Goal: Task Accomplishment & Management: Use online tool/utility

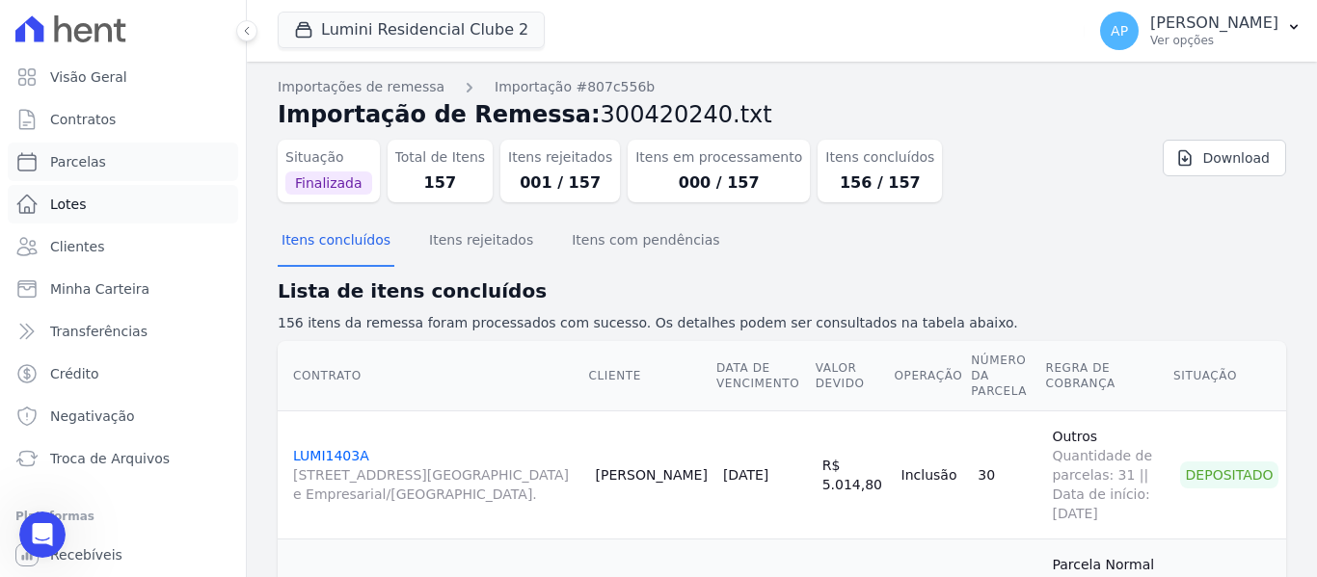
drag, startPoint x: 103, startPoint y: 162, endPoint x: 156, endPoint y: 187, distance: 58.6
click at [103, 162] on link "Parcelas" at bounding box center [123, 162] width 230 height 39
select select
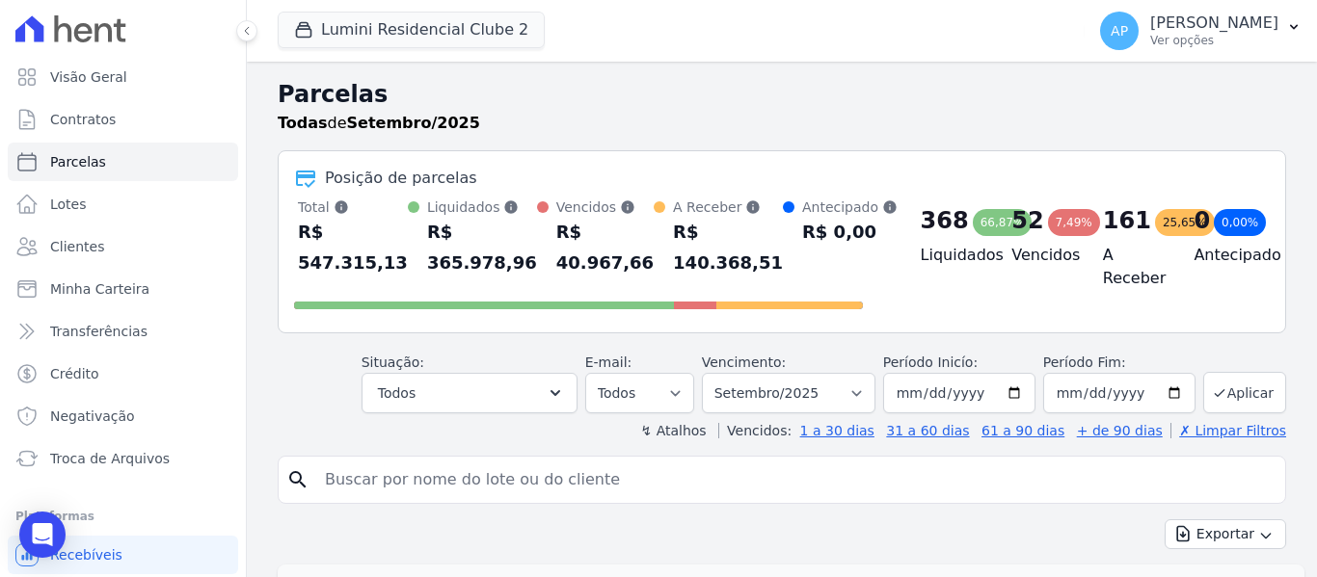
click at [511, 490] on input "search" at bounding box center [795, 480] width 964 height 39
paste input "208A"
type input "208A"
select select
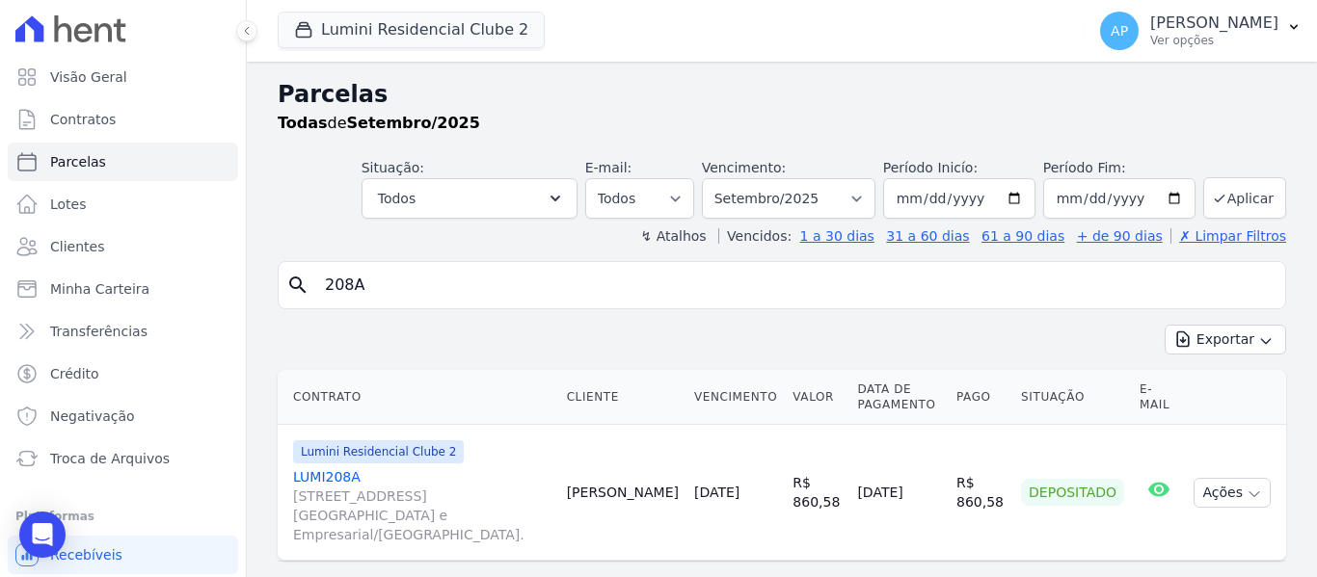
scroll to position [23, 0]
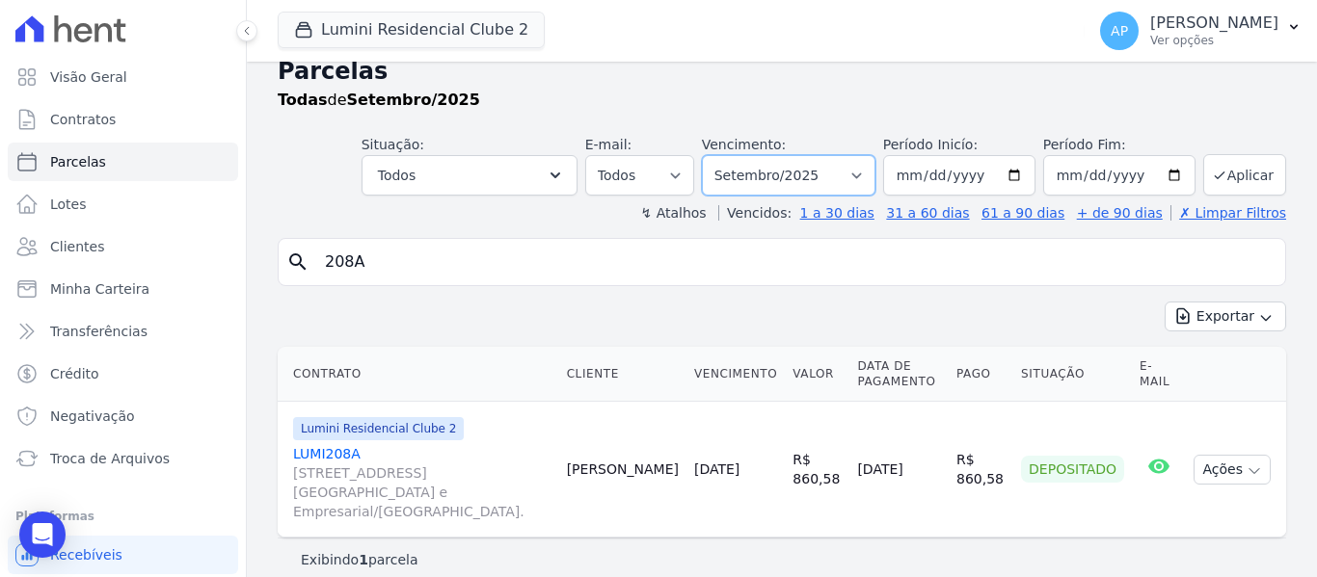
click at [833, 174] on select "Filtrar por período ──────── Todos os meses Março/2024 Abril/2024 Maio/2024 Jun…" at bounding box center [789, 175] width 174 height 40
select select "03/2025"
click at [714, 155] on select "Filtrar por período ──────── Todos os meses Março/2024 Abril/2024 Maio/2024 Jun…" at bounding box center [789, 175] width 174 height 40
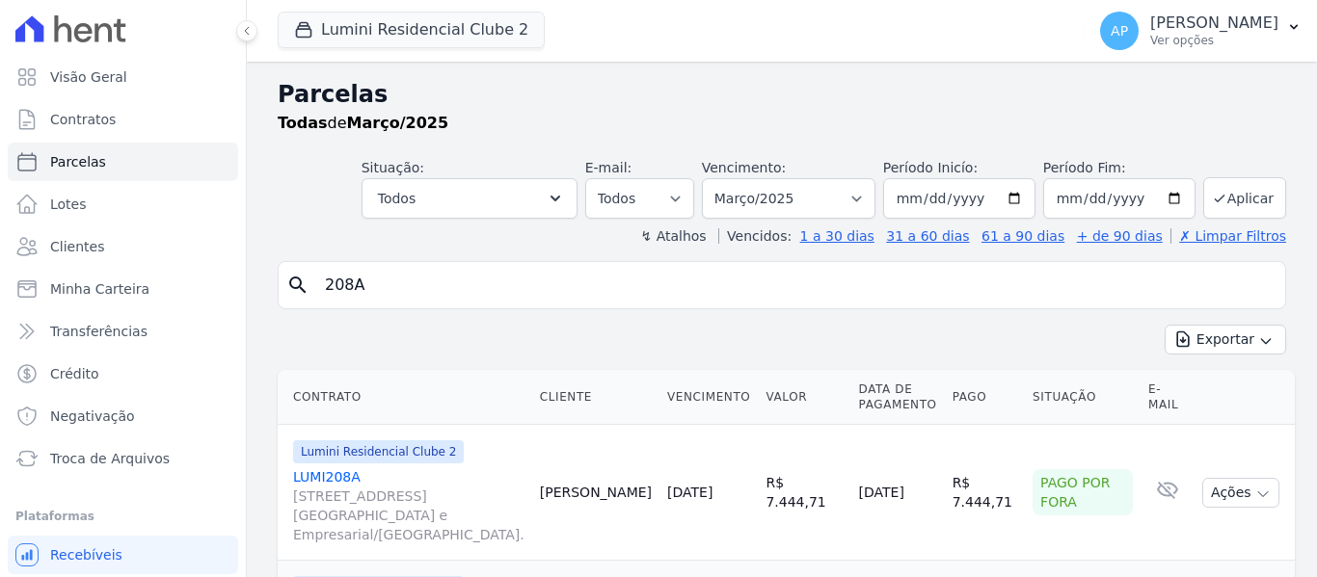
select select
click at [424, 291] on input "208A" at bounding box center [795, 285] width 964 height 39
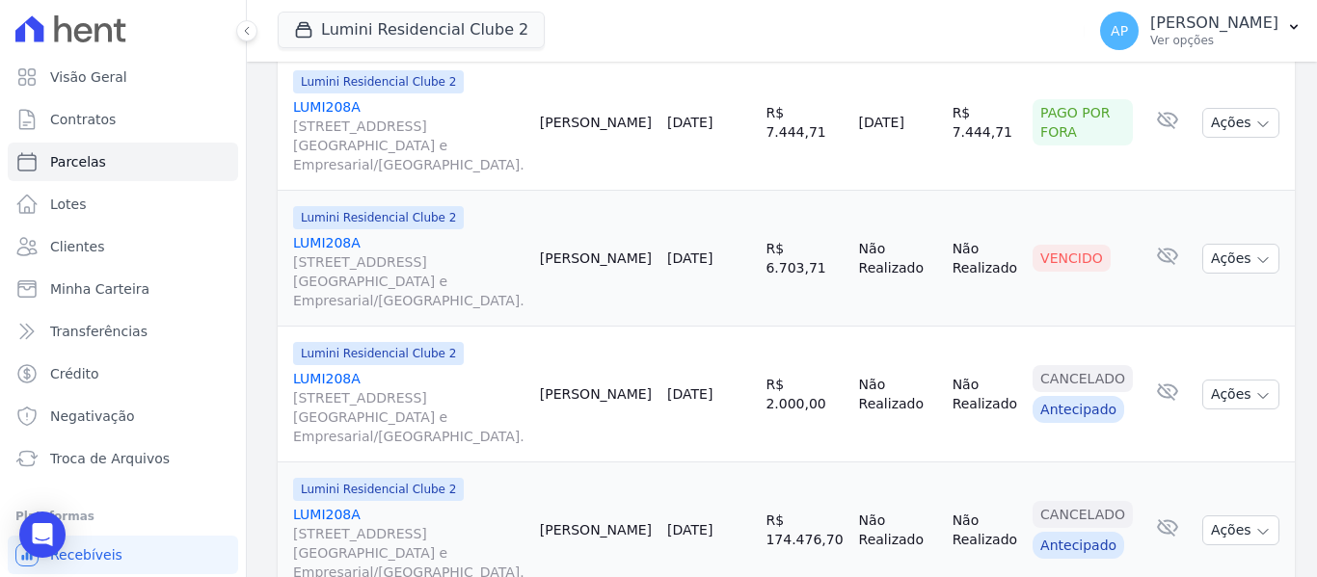
scroll to position [386, 0]
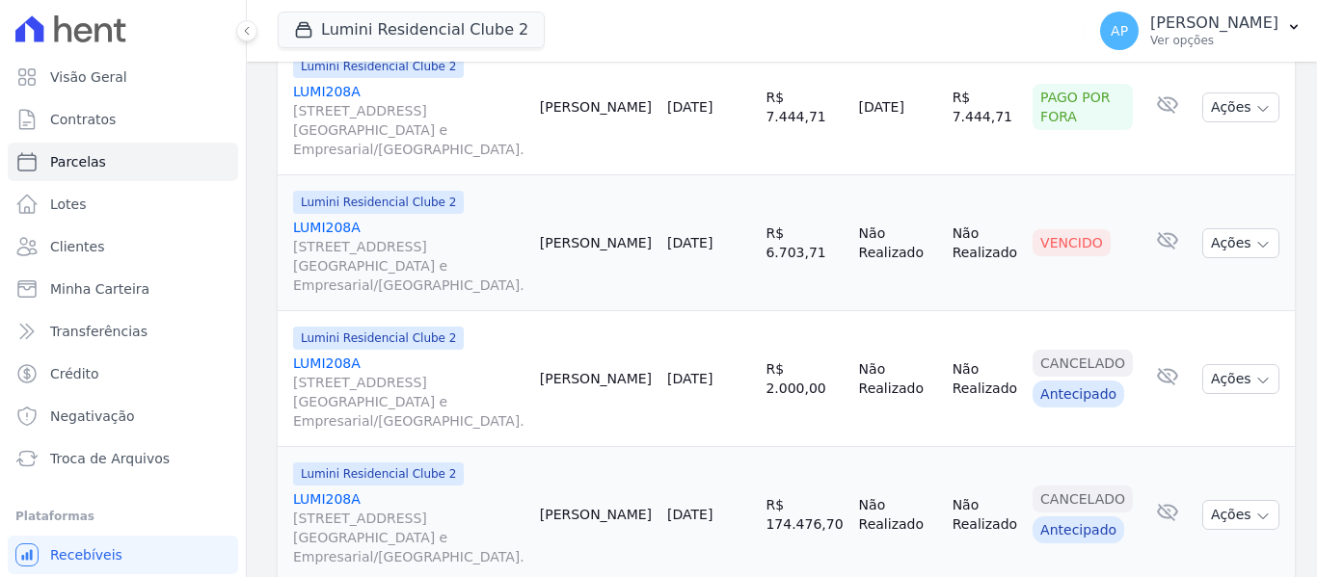
select select
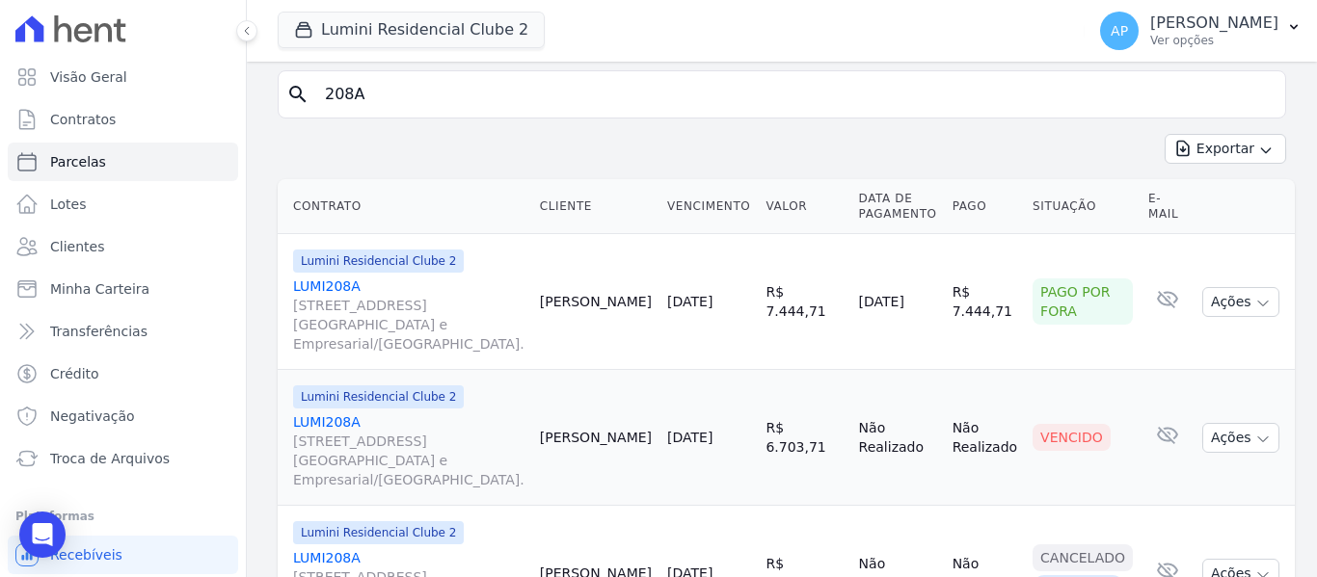
scroll to position [193, 0]
click at [375, 431] on span "[STREET_ADDRESS][GEOGRAPHIC_DATA] e Empresarial/[GEOGRAPHIC_DATA]." at bounding box center [408, 459] width 231 height 58
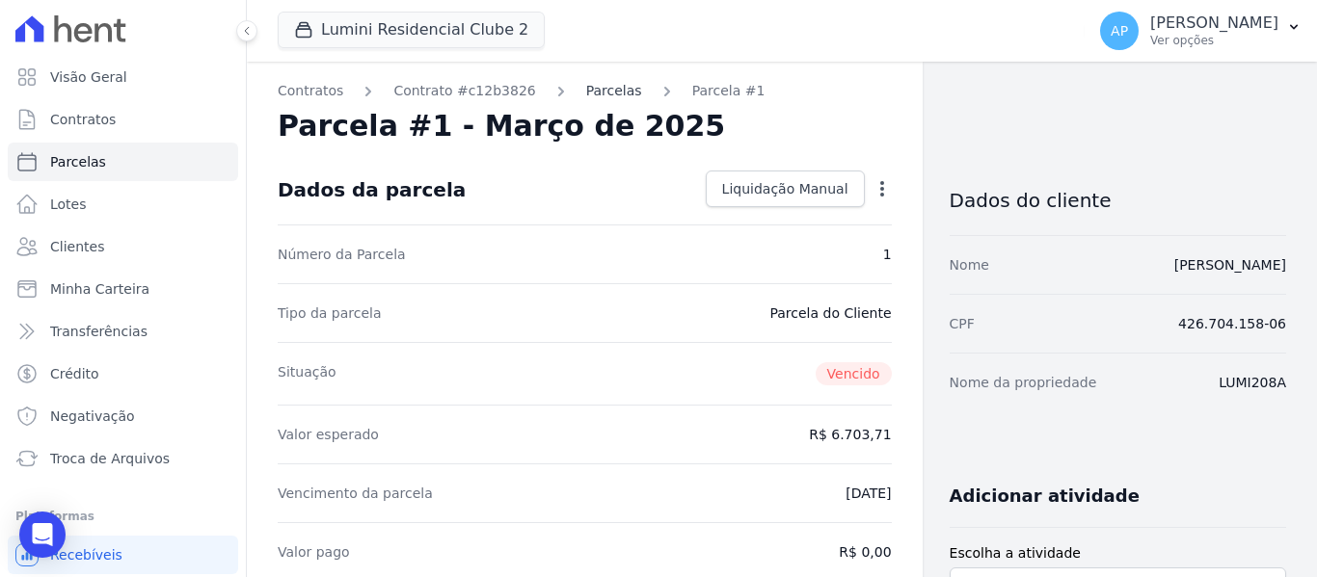
click at [586, 87] on link "Parcelas" at bounding box center [614, 91] width 56 height 20
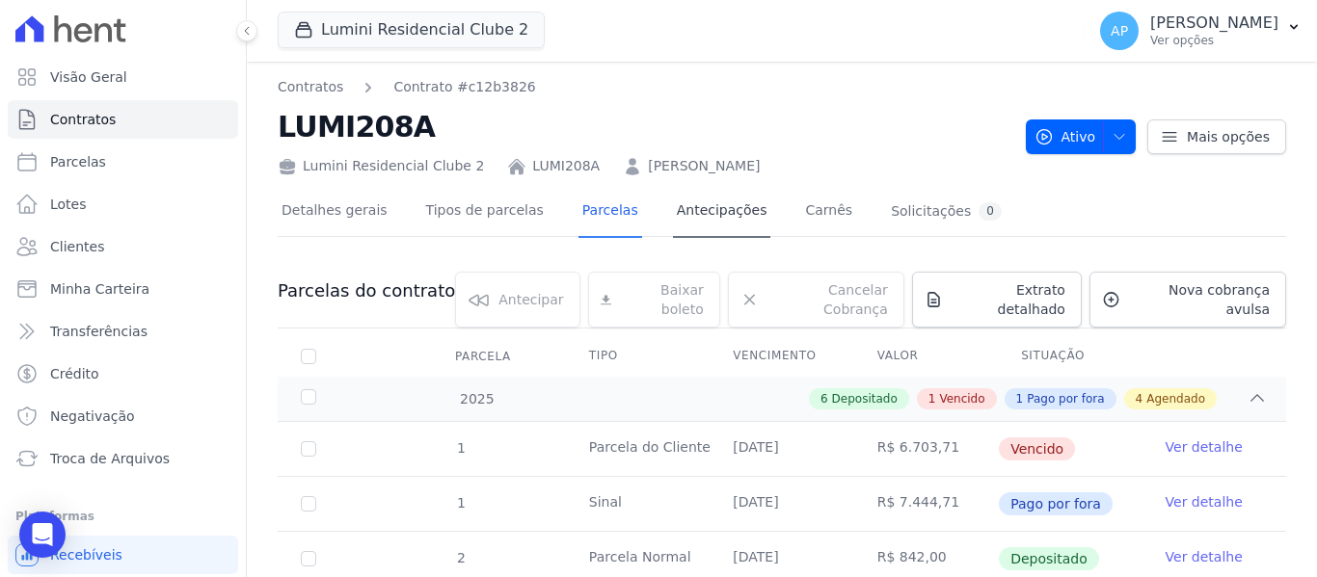
scroll to position [193, 0]
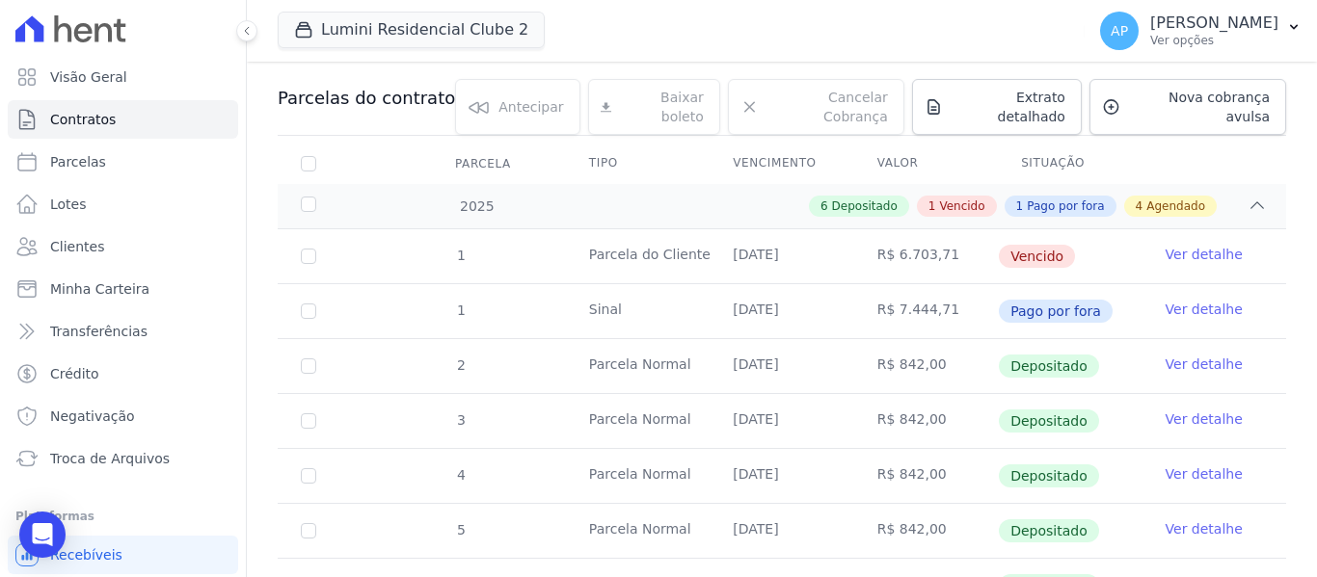
click at [1183, 245] on link "Ver detalhe" at bounding box center [1203, 254] width 77 height 19
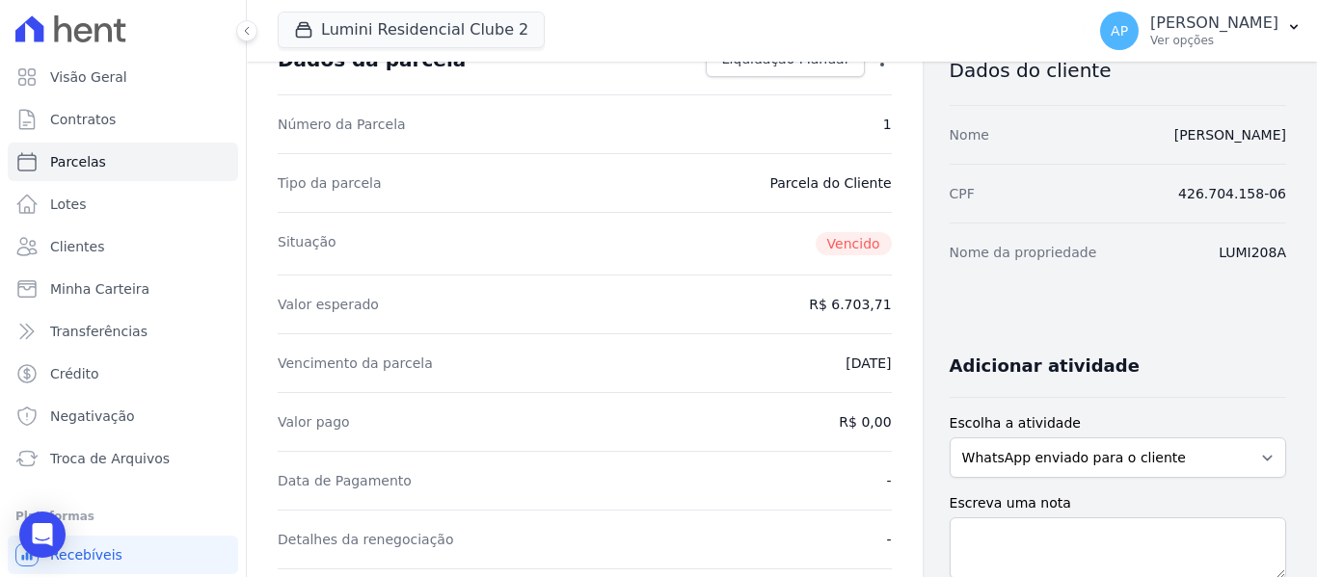
scroll to position [96, 0]
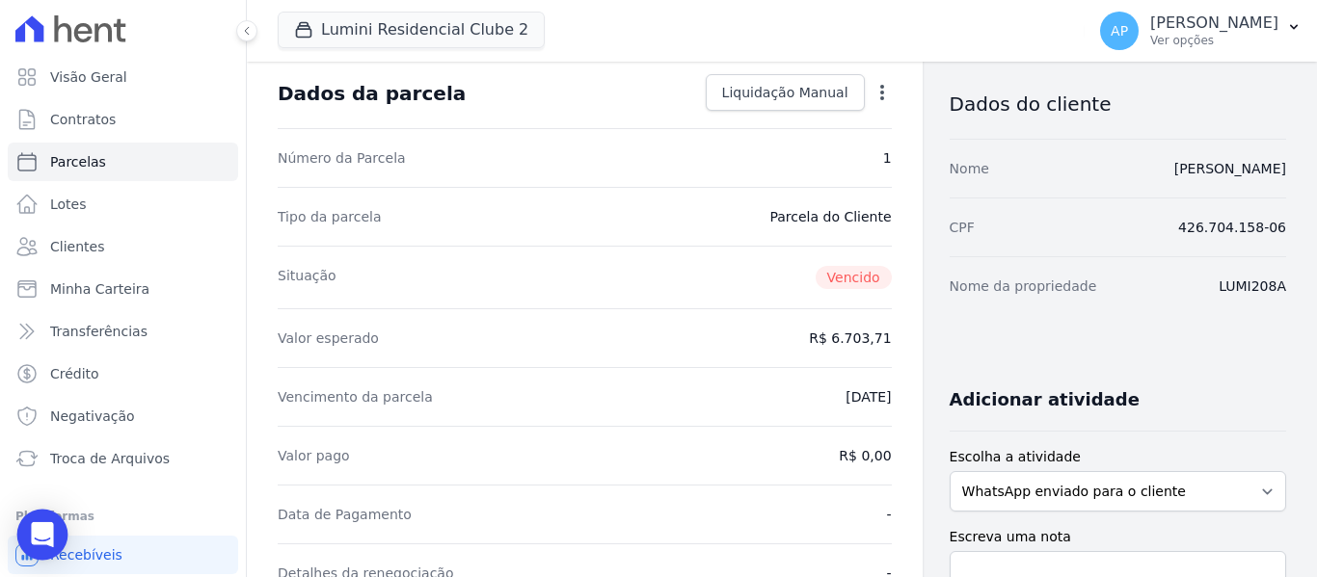
click at [35, 528] on icon "Open Intercom Messenger" at bounding box center [42, 534] width 22 height 25
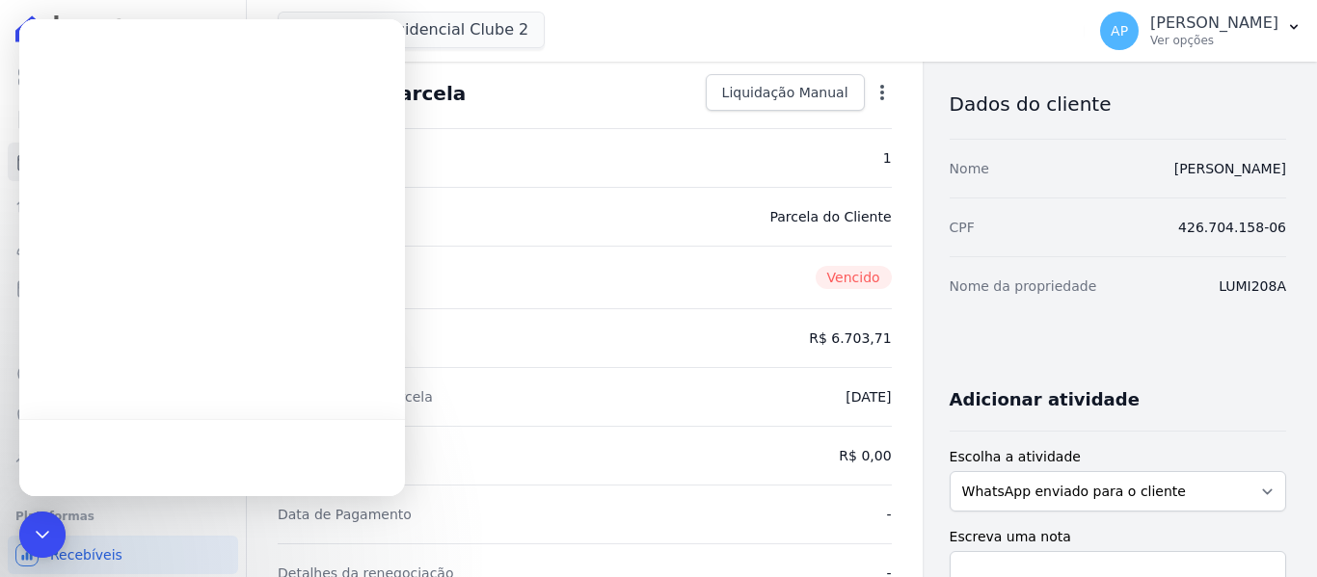
scroll to position [0, 0]
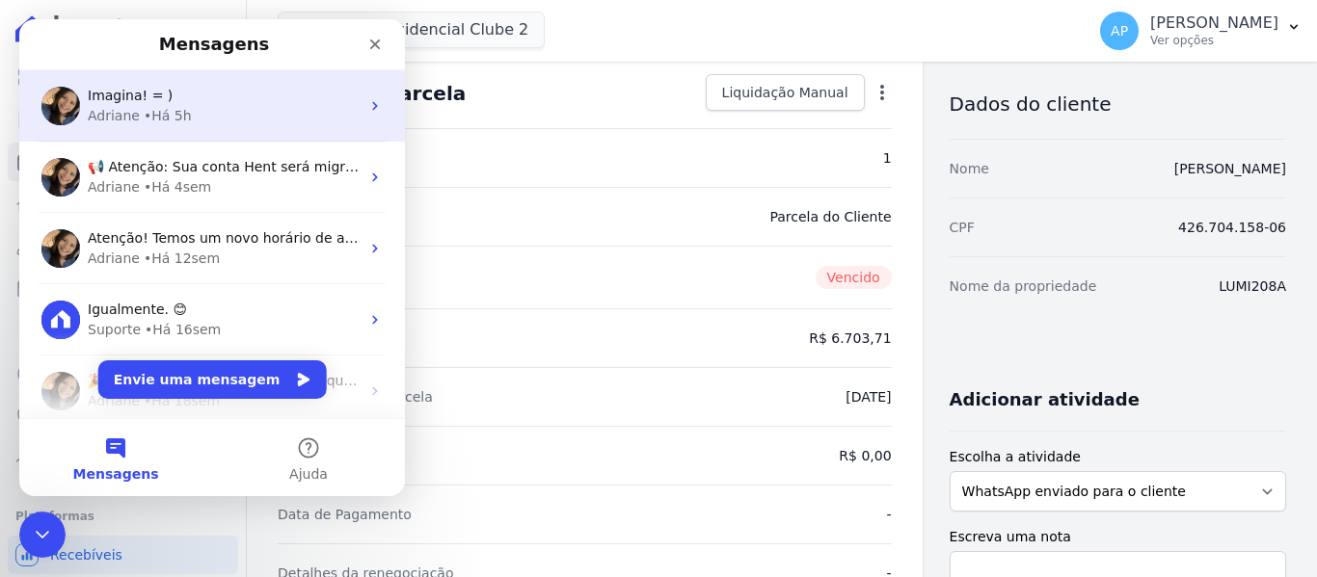
click at [186, 120] on div "Adriane • Há 5h" at bounding box center [224, 116] width 272 height 20
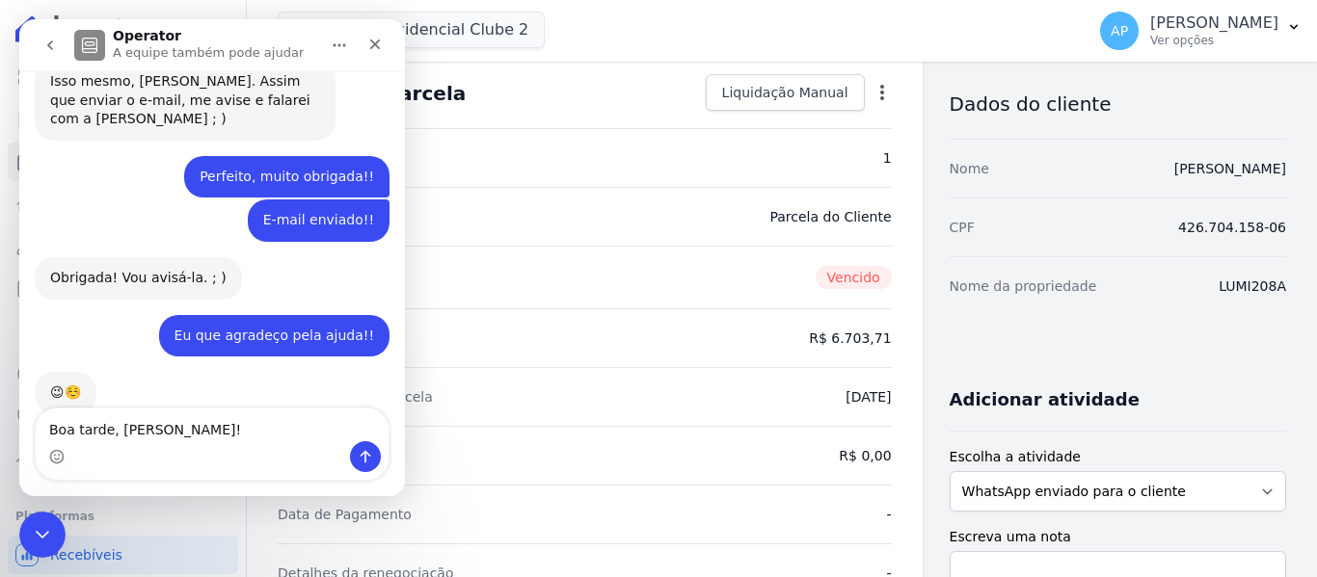
scroll to position [8897, 0]
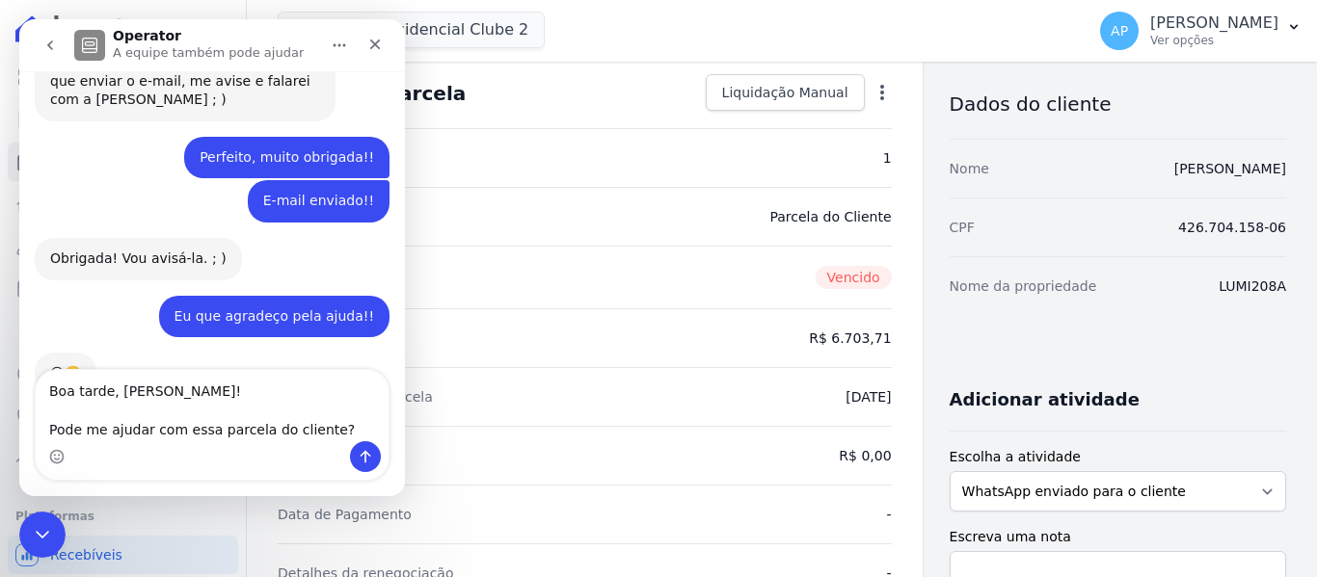
type textarea "Boa tarde, [PERSON_NAME]! Pode me ajudar com essa parcela do cliente?"
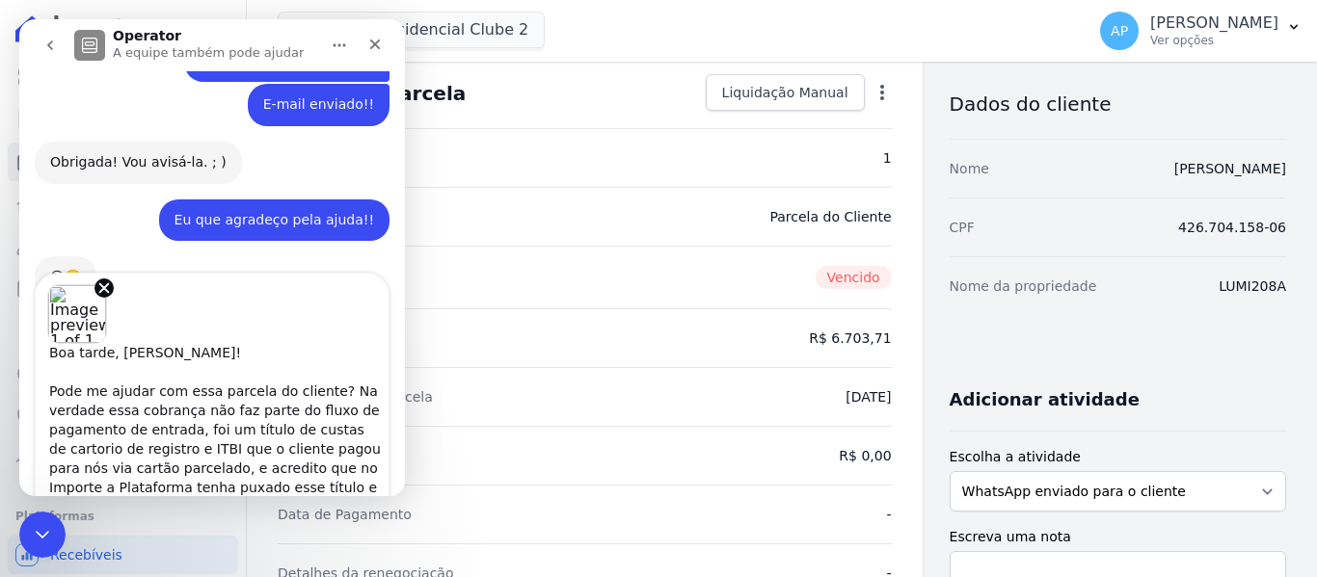
scroll to position [32, 0]
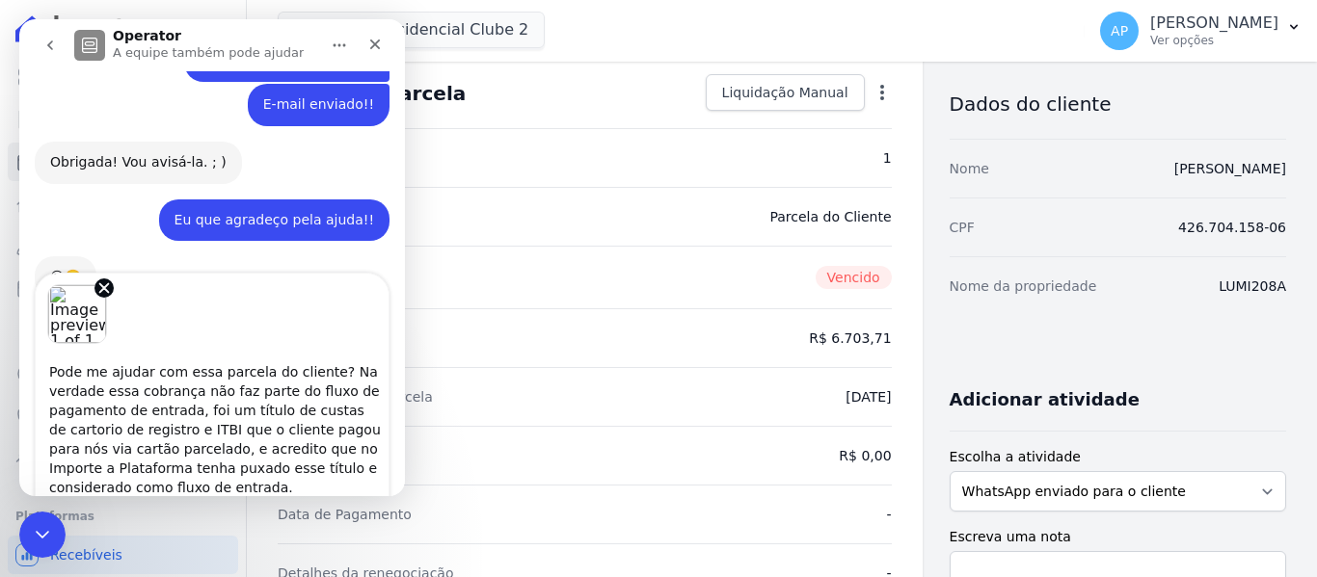
type textarea "Boa tarde, [PERSON_NAME]! Pode me ajudar com essa parcela do cliente? Na verdad…"
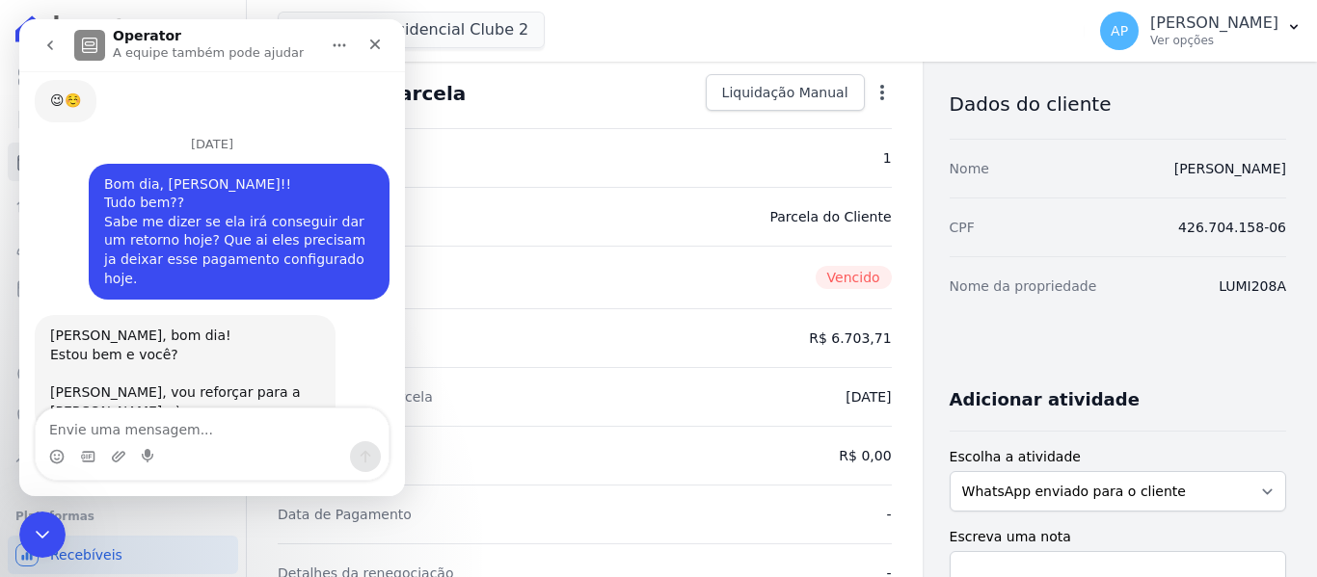
scroll to position [9212, 0]
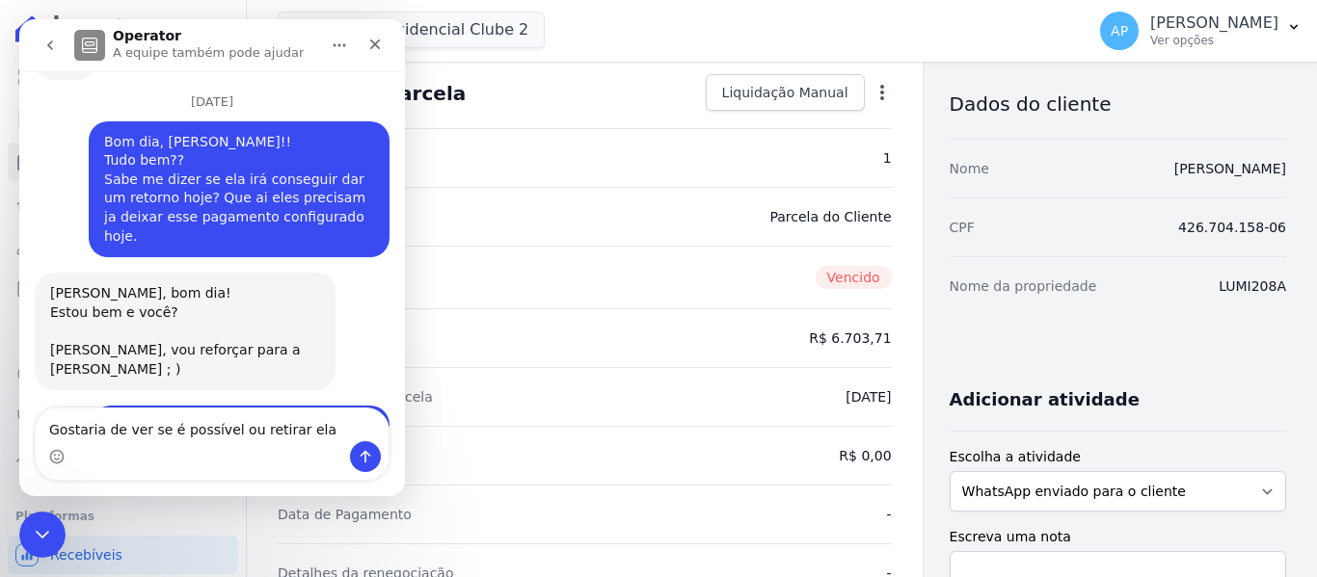
click at [325, 434] on textarea "Gostaria de ver se é possível ou retirar ela" at bounding box center [212, 425] width 353 height 33
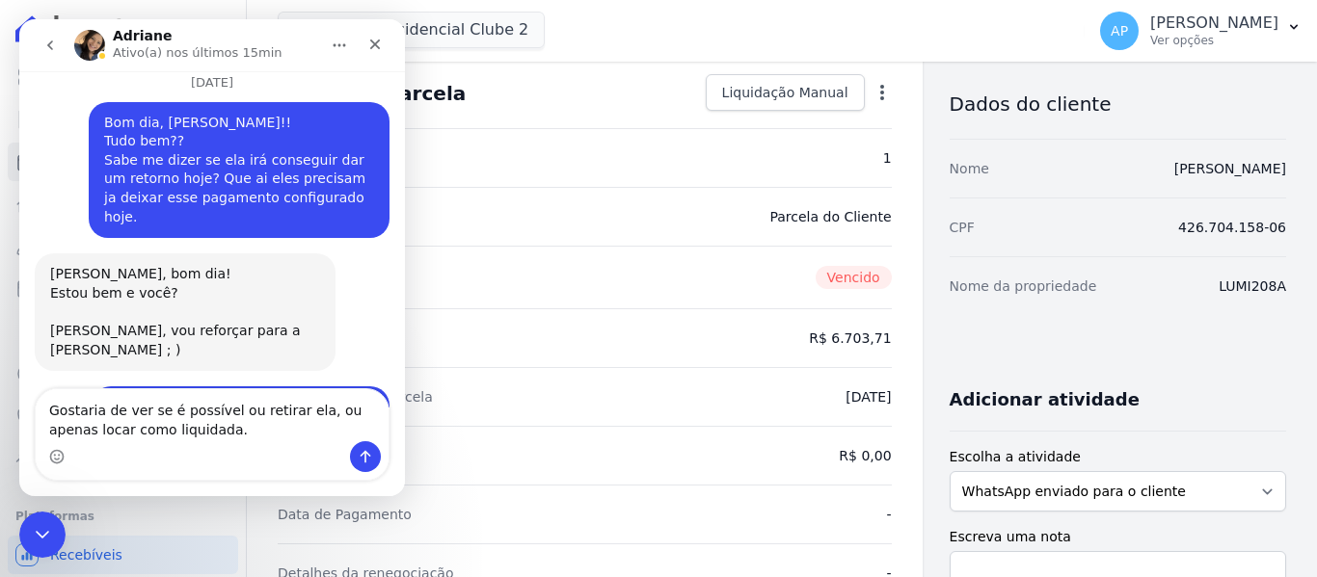
click at [50, 424] on textarea "Gostaria de ver se é possível ou retirar ela, ou apenas locar como liquidada." at bounding box center [212, 415] width 353 height 52
click at [214, 426] on textarea "Gostaria de ver se é possível ou retirar ela, ou apenas colocar como liquidada." at bounding box center [212, 415] width 353 height 52
type textarea "Gostaria de ver se é possível ou retirar ela, ou apenas colocar como liquidada."
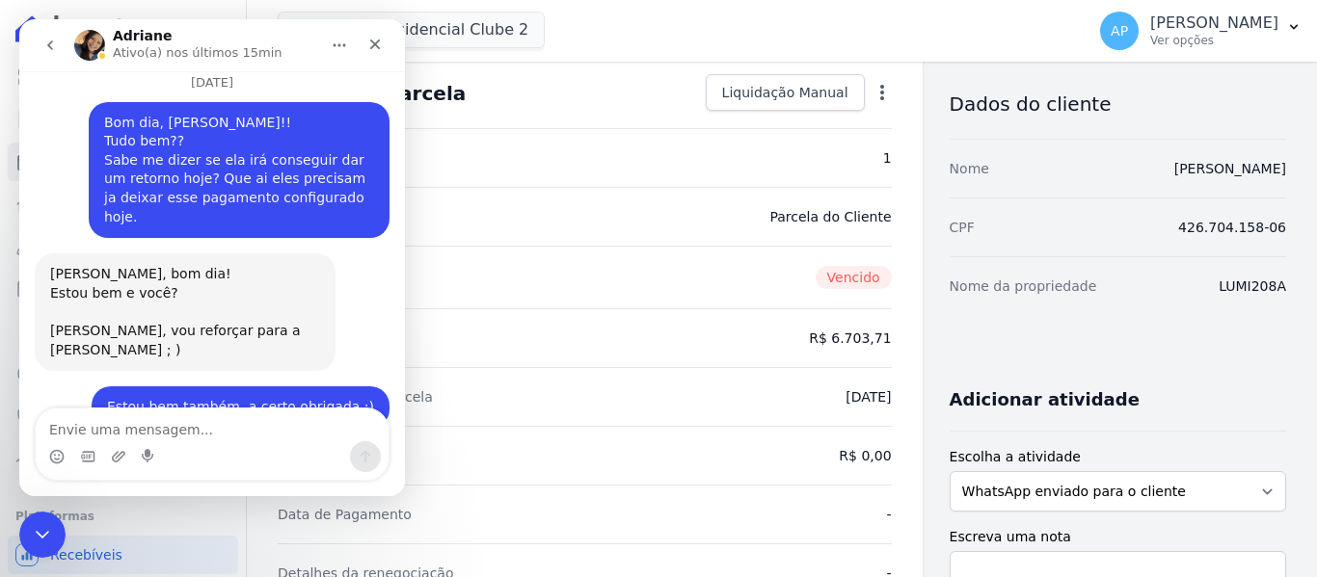
scroll to position [9276, 0]
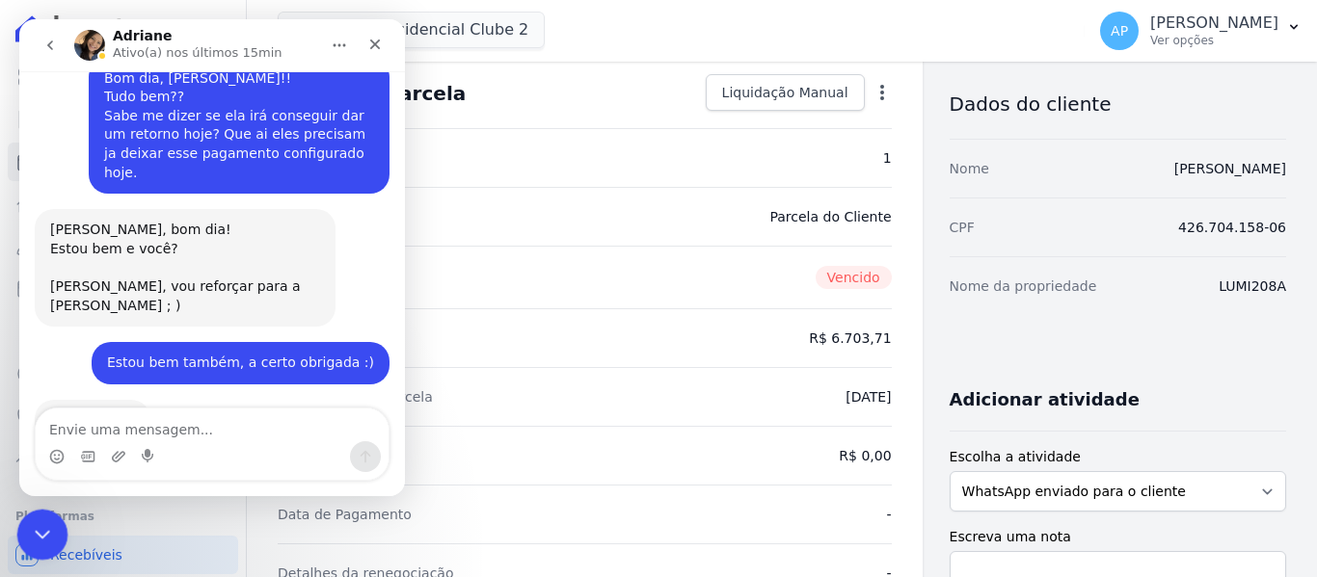
click at [40, 528] on icon "Encerramento do Messenger da Intercom" at bounding box center [39, 532] width 23 height 23
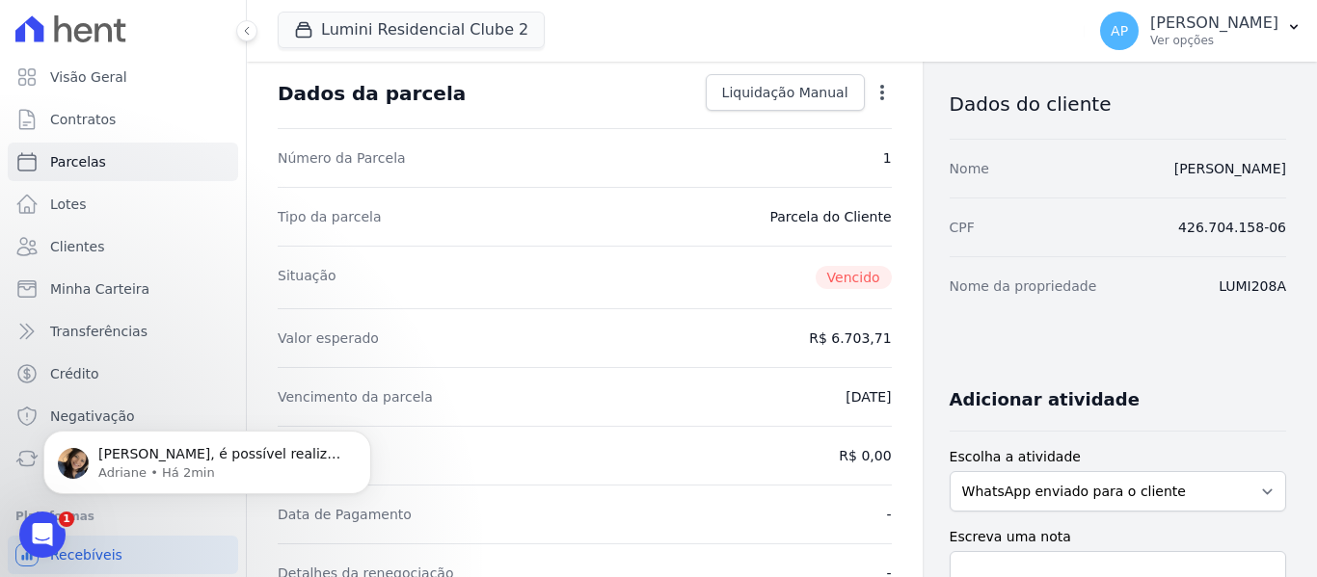
scroll to position [9520, 0]
click at [216, 468] on p "Adriane • Há 2min" at bounding box center [222, 473] width 249 height 17
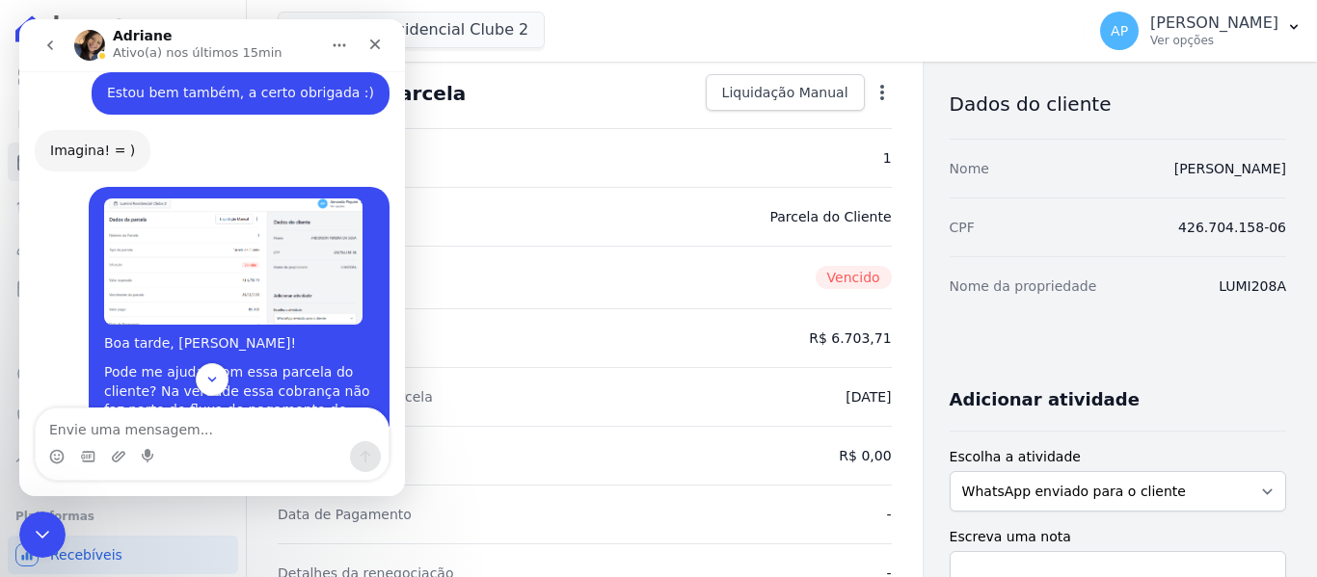
scroll to position [9552, 0]
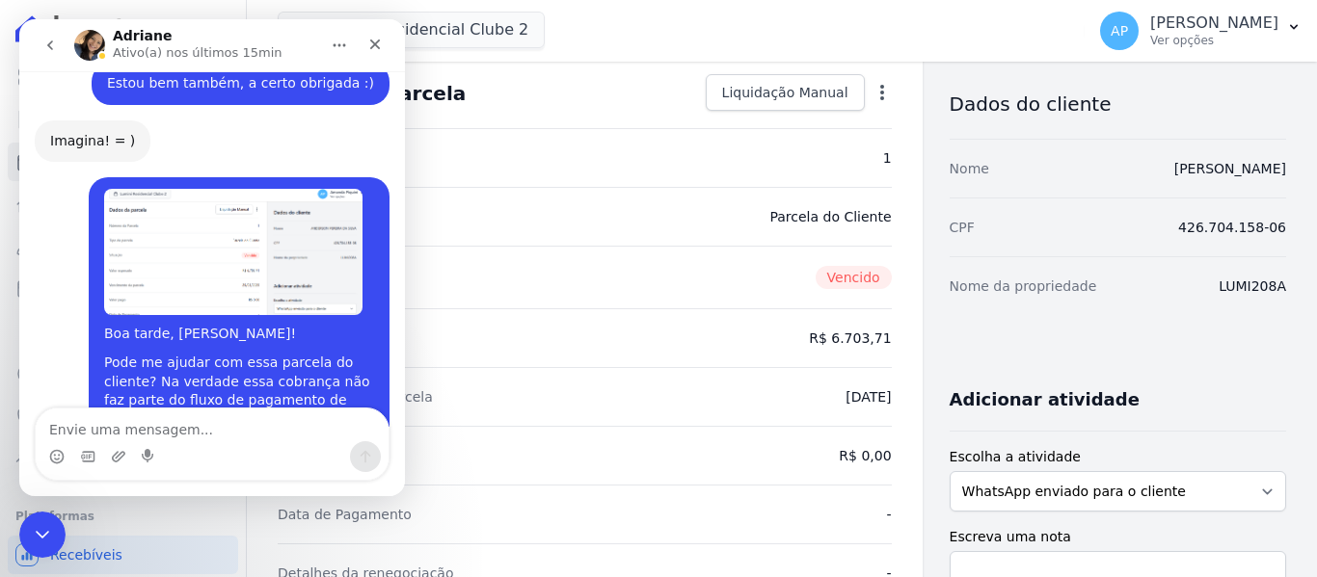
click at [263, 435] on textarea "Envie uma mensagem..." at bounding box center [212, 425] width 353 height 33
type textarea "Ahh perfeito obrigada!!"
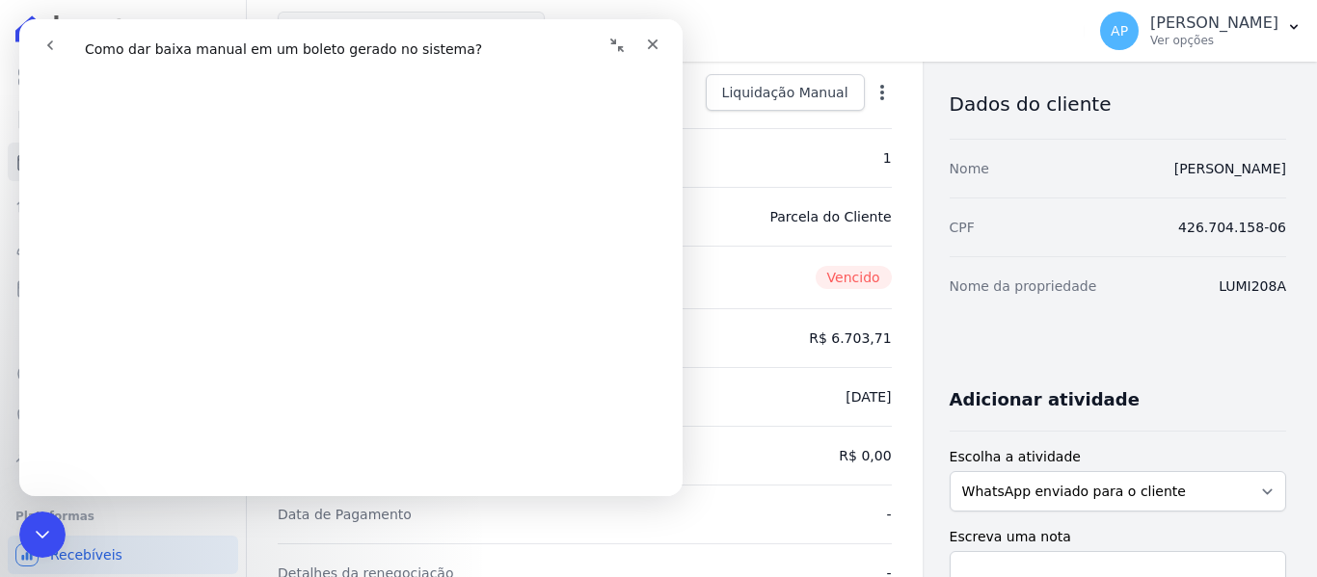
scroll to position [1253, 0]
click at [641, 48] on div "Fechar" at bounding box center [652, 44] width 35 height 35
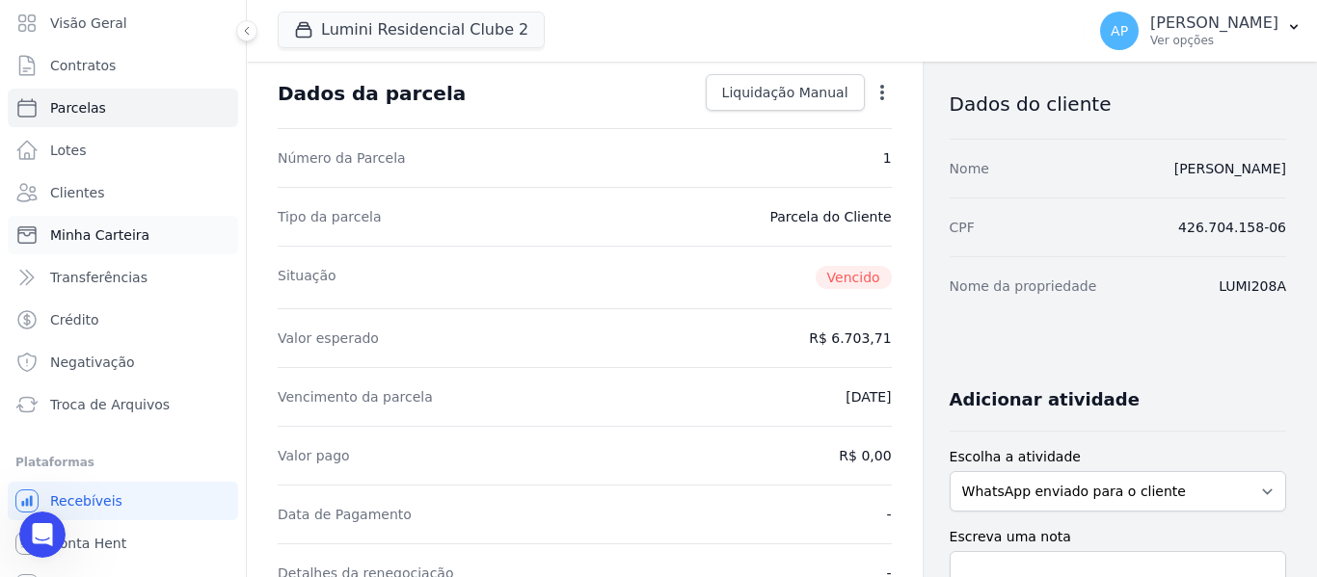
scroll to position [82, 0]
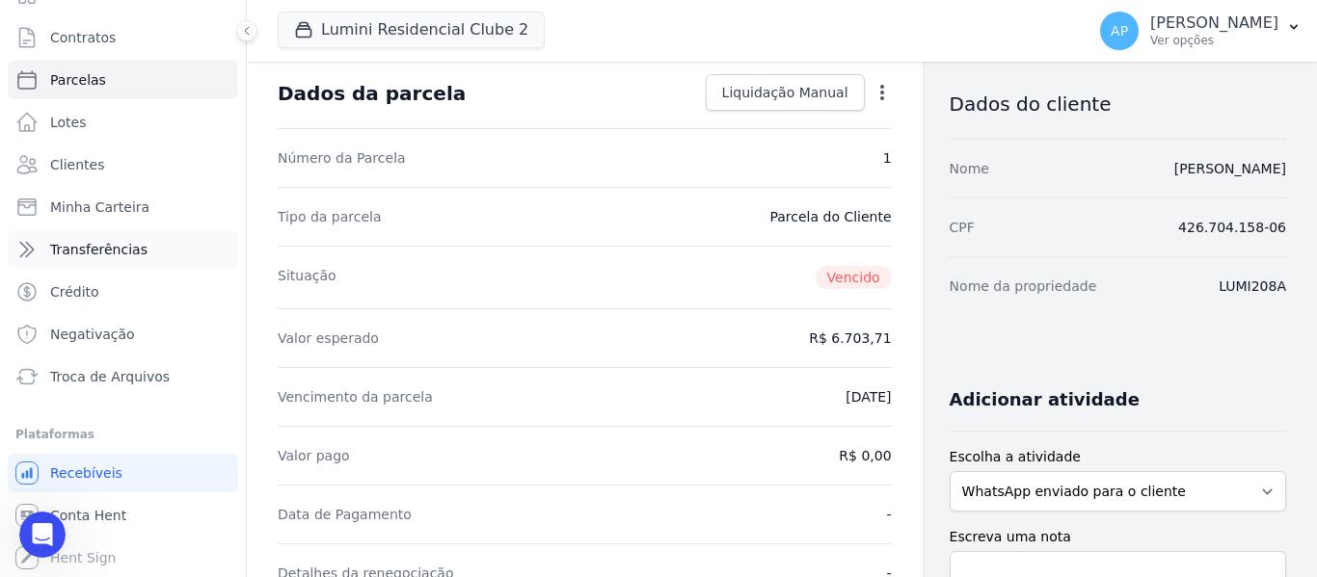
click at [20, 241] on icon at bounding box center [26, 249] width 23 height 23
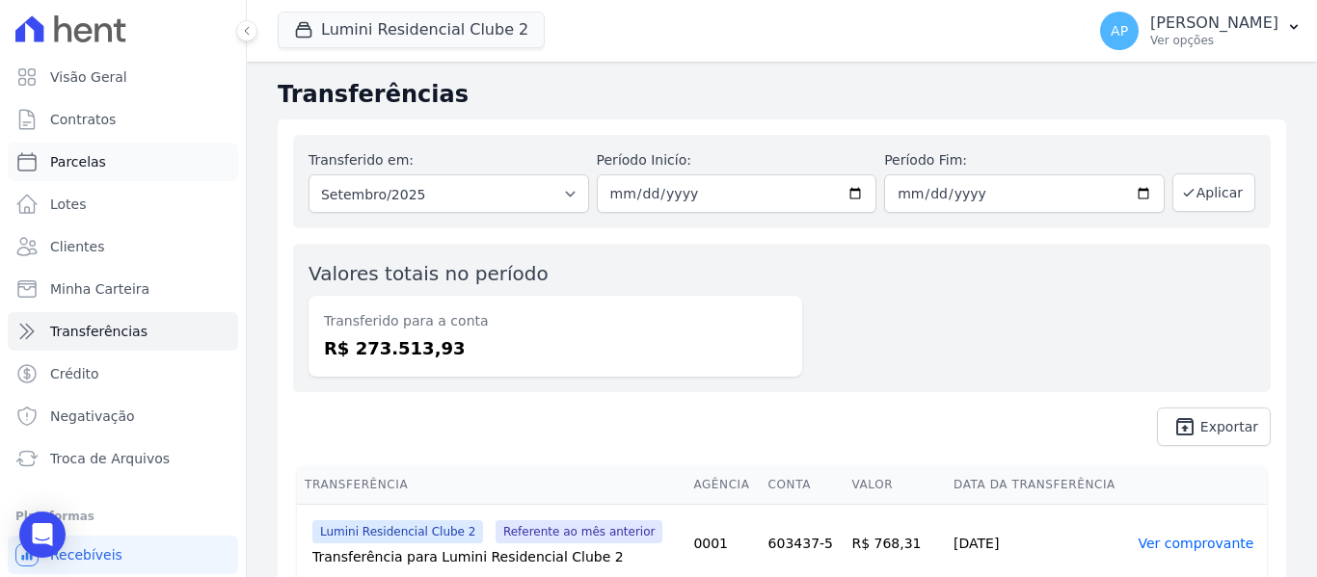
click at [116, 156] on link "Parcelas" at bounding box center [123, 162] width 230 height 39
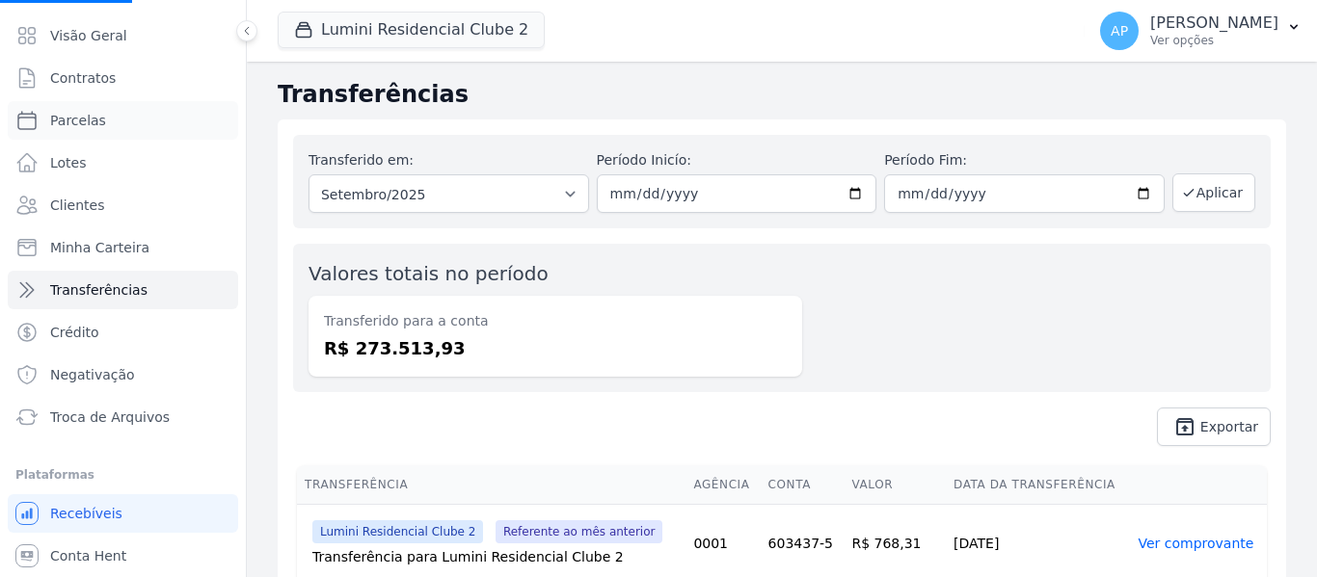
scroll to position [82, 0]
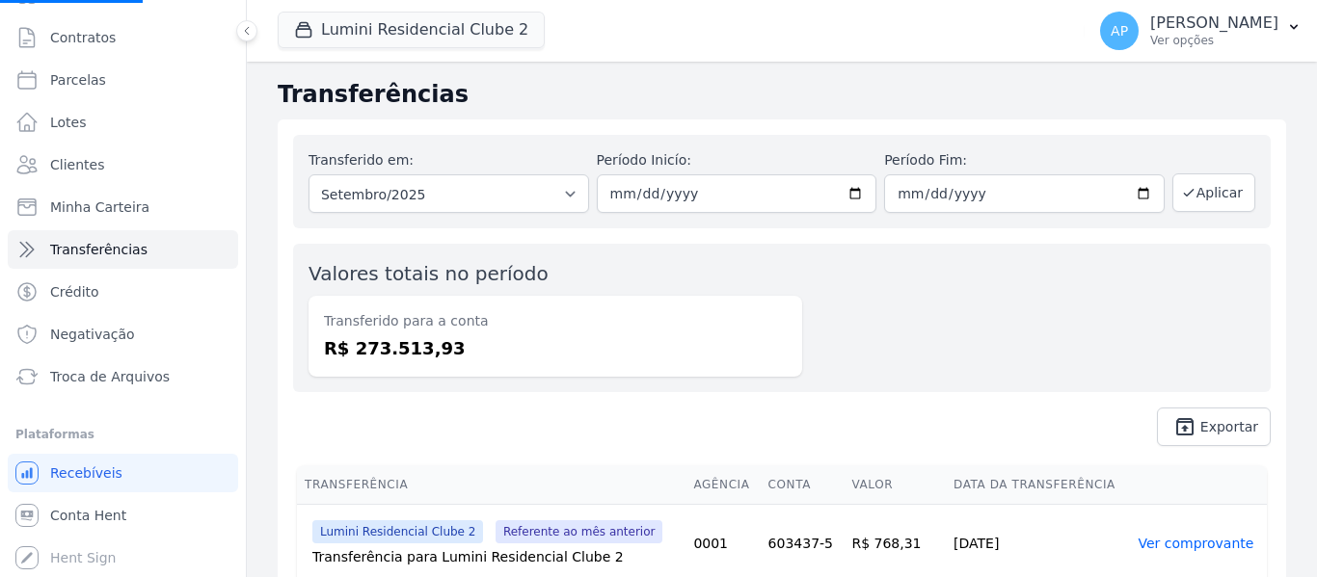
select select
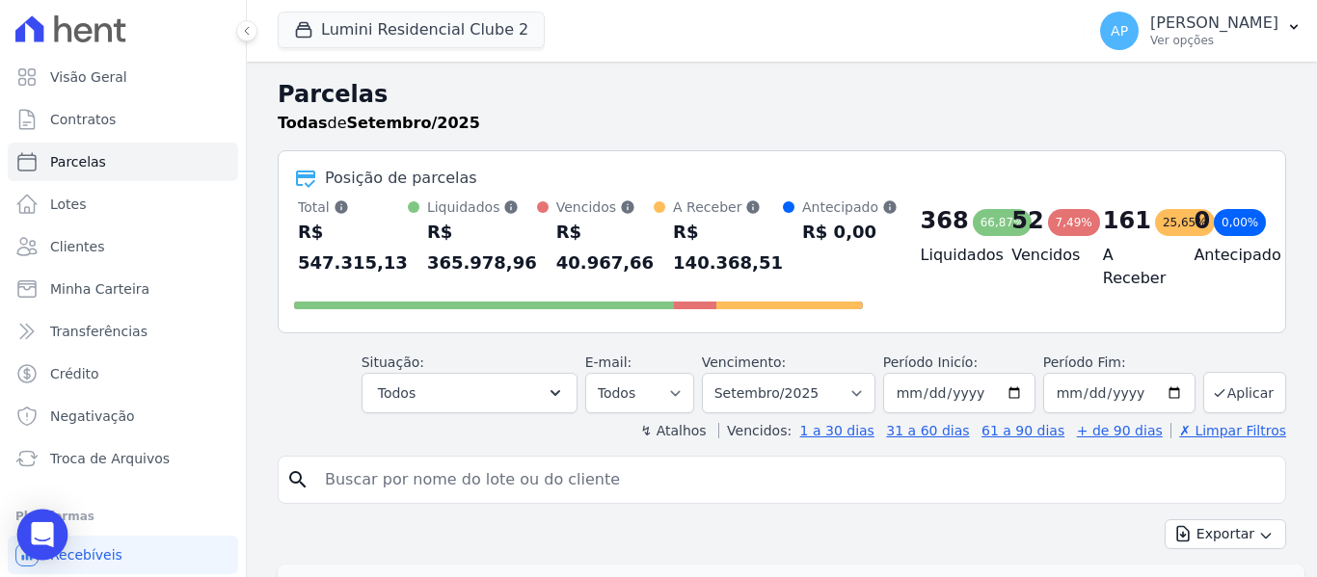
click at [57, 537] on div "Open Intercom Messenger" at bounding box center [42, 535] width 51 height 51
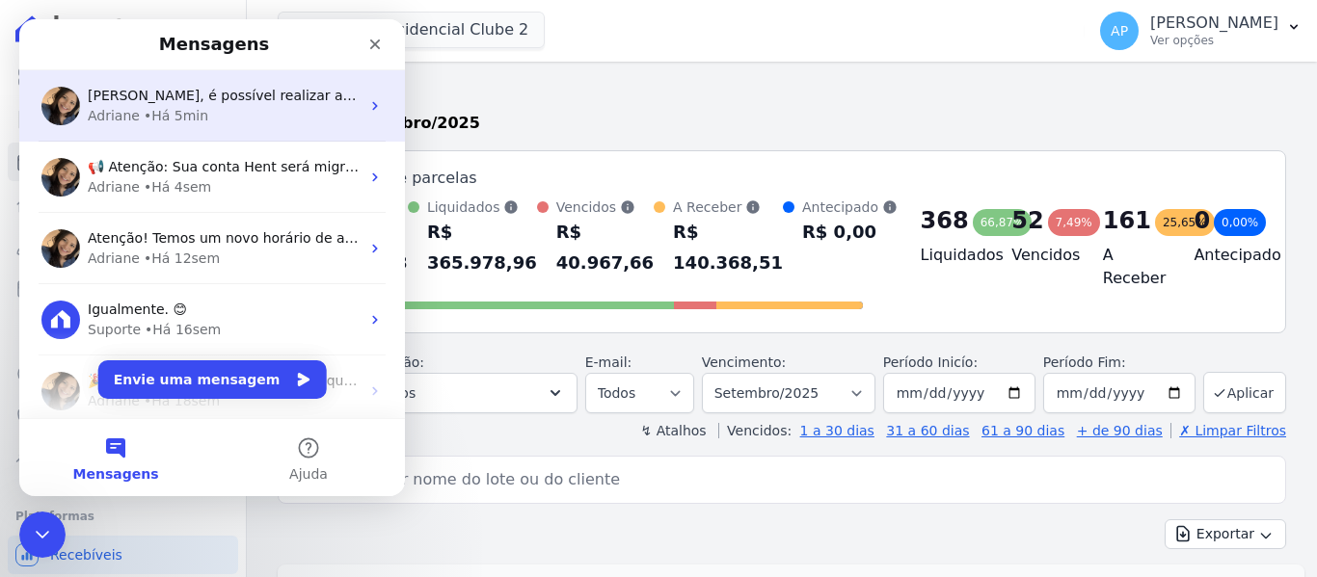
click at [325, 96] on span "[PERSON_NAME], é possível realizar a baixa manual dessa parcela. Ficará com o s…" at bounding box center [769, 95] width 1362 height 15
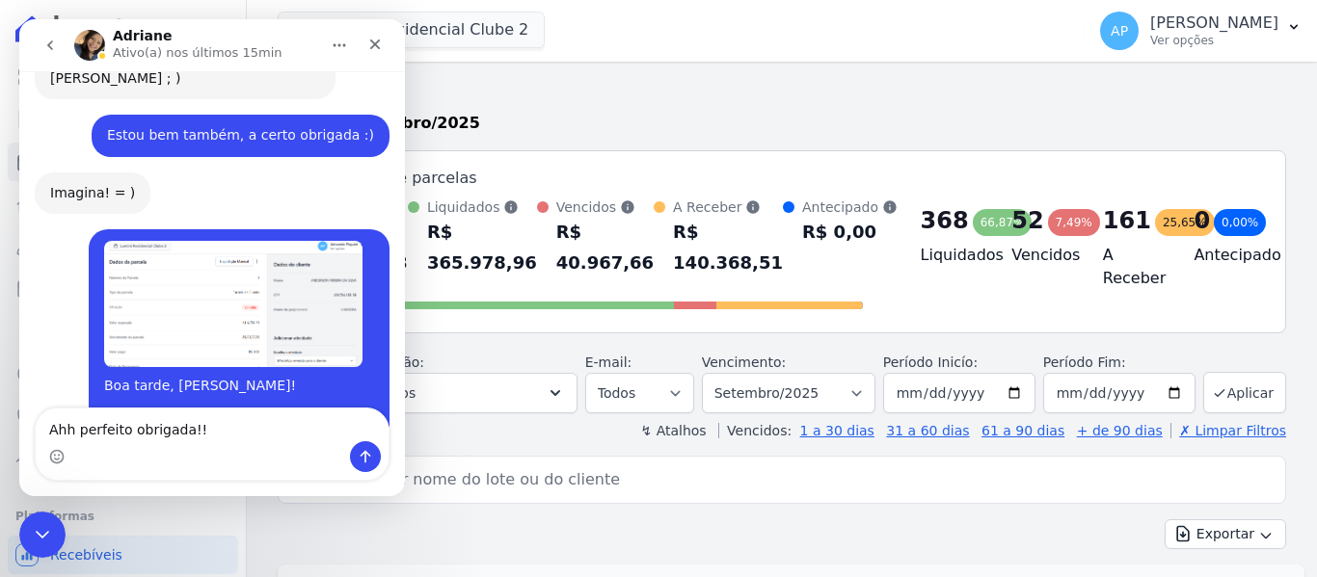
scroll to position [9520, 0]
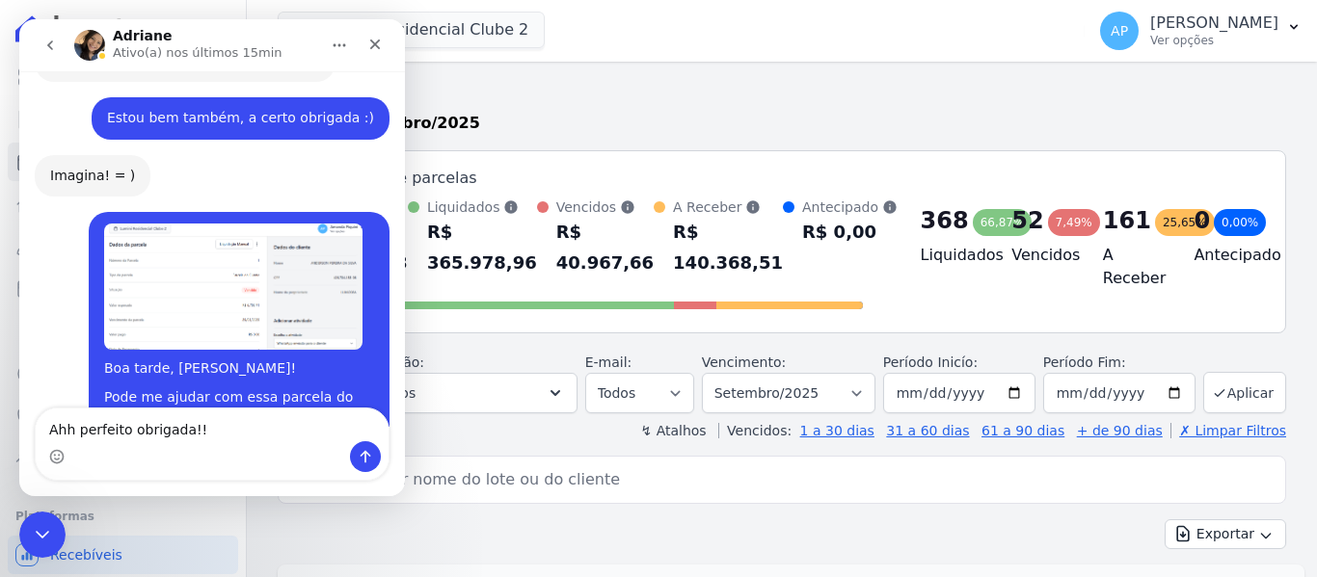
drag, startPoint x: 222, startPoint y: 434, endPoint x: 20, endPoint y: 451, distance: 202.2
click at [19, 432] on html "[PERSON_NAME](a) nos últimos 15min [DATE] Bom dia, [PERSON_NAME]!! [PERSON_NAME…" at bounding box center [212, 257] width 386 height 477
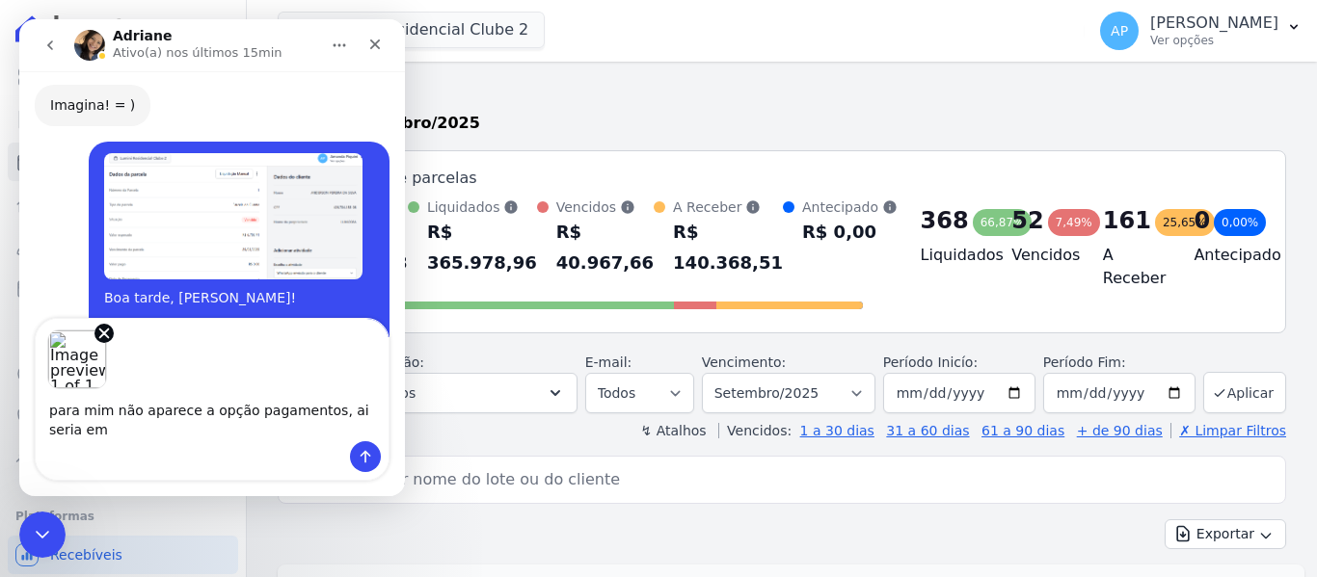
scroll to position [9610, 0]
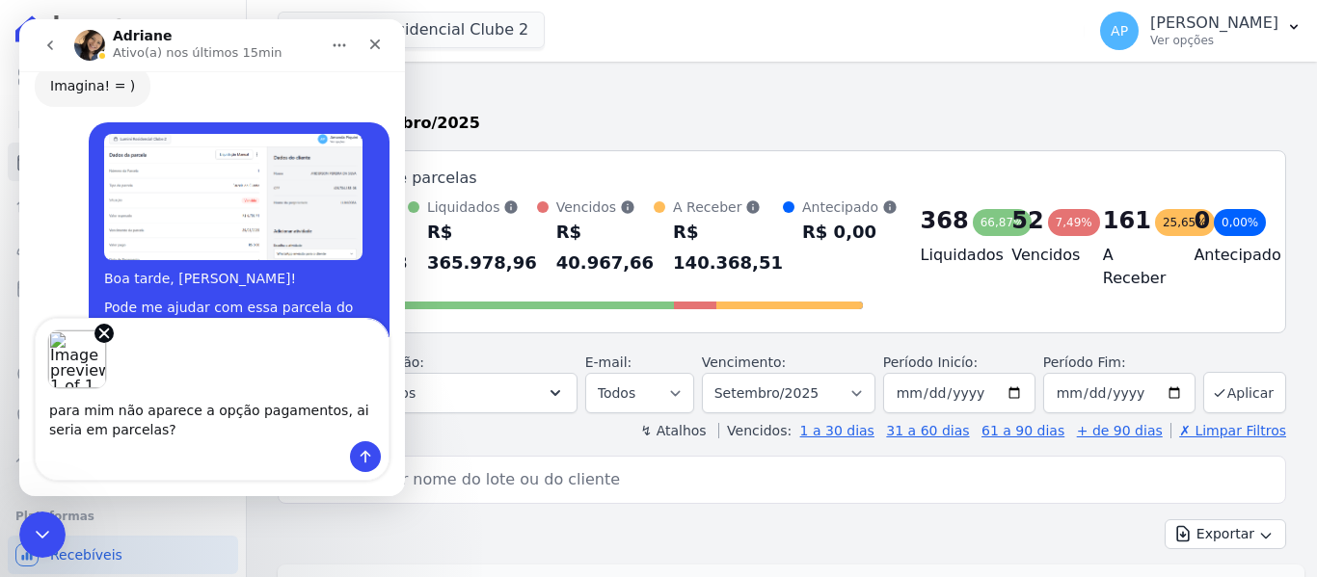
type textarea "para mim não aparece a opção pagamentos, ai seria em parcelas?"
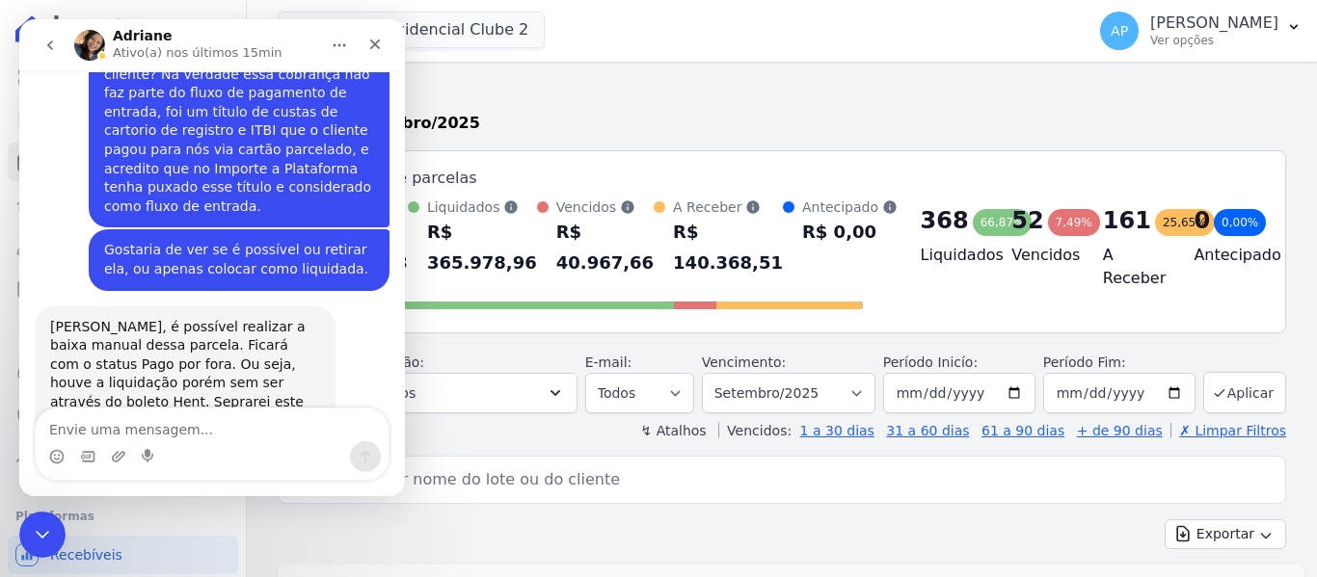
scroll to position [9865, 0]
drag, startPoint x: 285, startPoint y: 1006, endPoint x: 49, endPoint y: 538, distance: 524.7
click at [50, 538] on icon "Encerramento do Messenger da Intercom" at bounding box center [39, 532] width 23 height 23
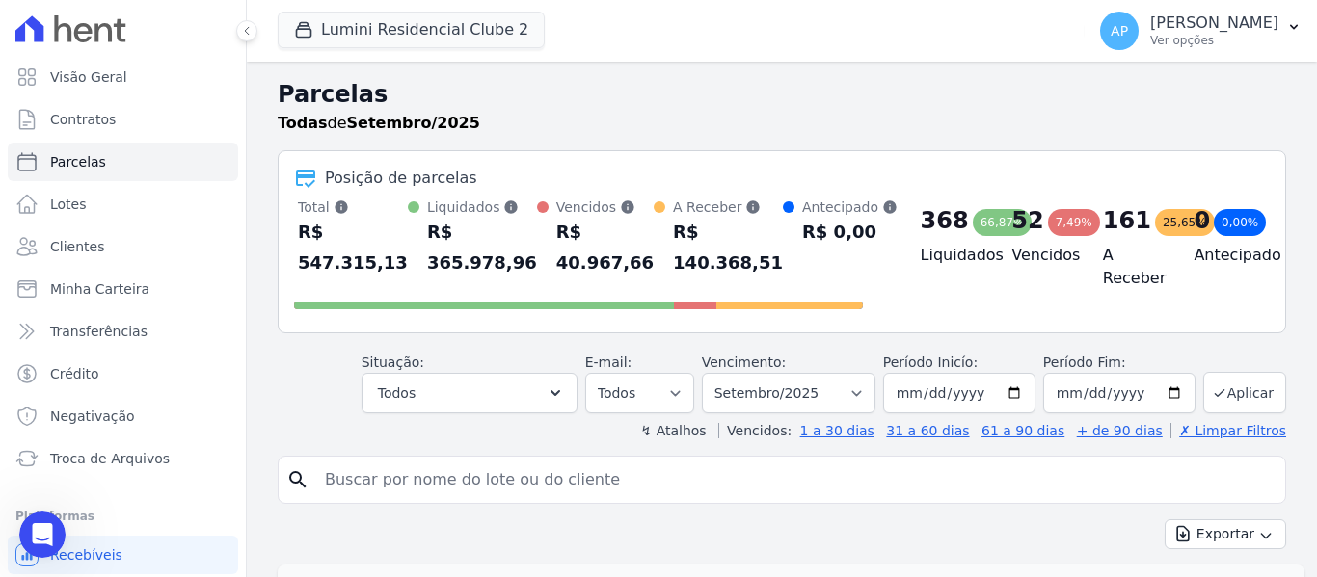
click at [551, 486] on input "search" at bounding box center [795, 480] width 964 height 39
click at [473, 476] on input "search" at bounding box center [795, 480] width 964 height 39
paste input "[PERSON_NAME]"
type input "[PERSON_NAME]"
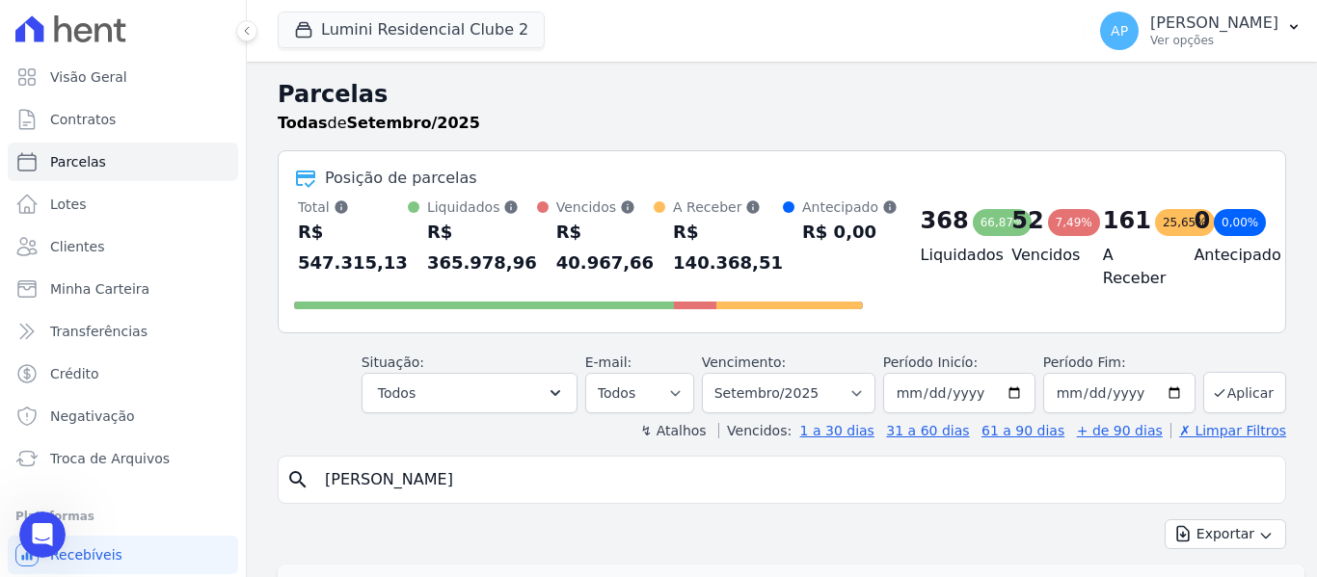
select select
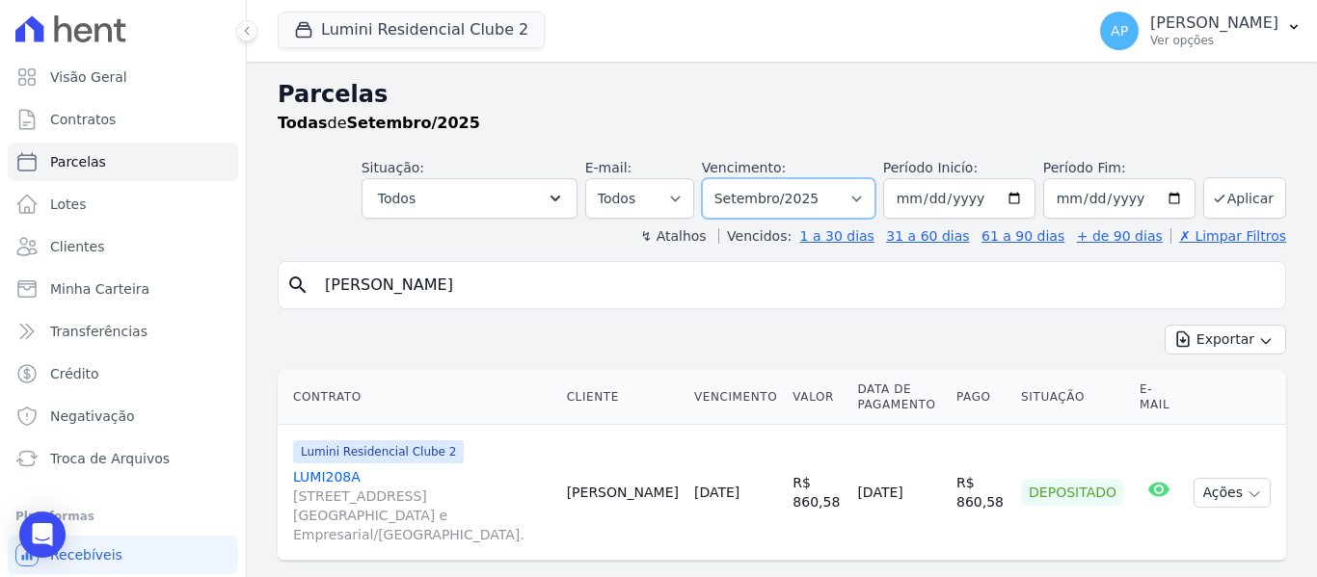
click at [795, 203] on select "Filtrar por período ──────── Todos os meses Março/2024 Abril/2024 Maio/2024 Jun…" at bounding box center [789, 198] width 174 height 40
select select "03/2025"
click at [714, 178] on select "Filtrar por período ──────── Todos os meses Março/2024 Abril/2024 Maio/2024 Jun…" at bounding box center [789, 198] width 174 height 40
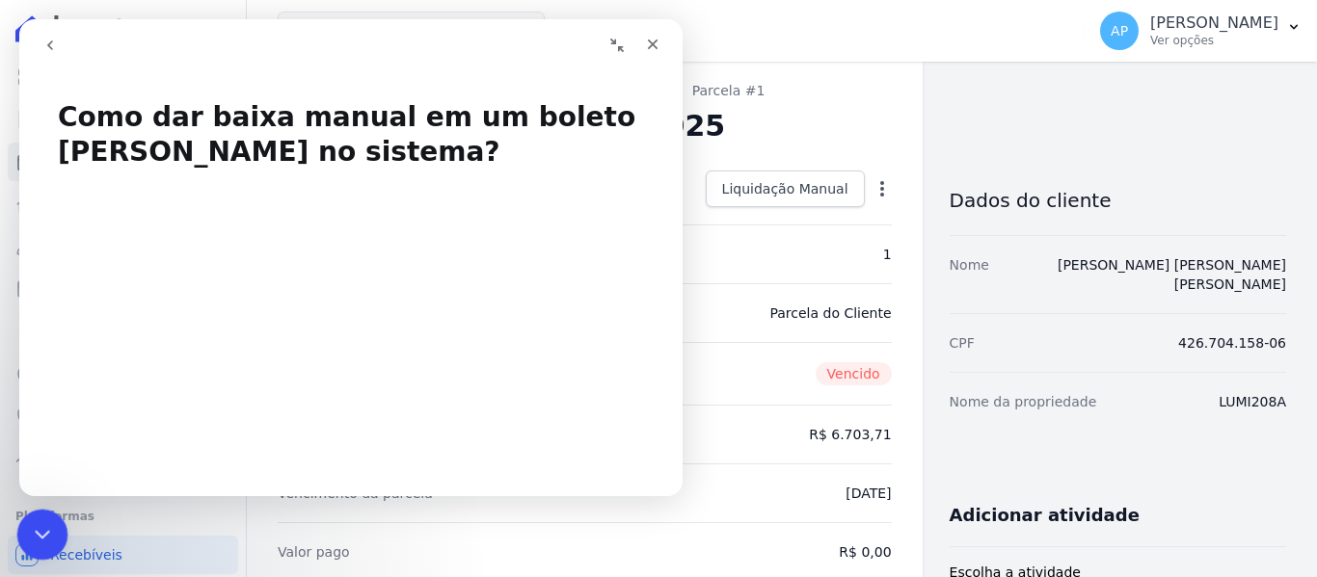
click at [40, 527] on icon "Encerramento do Messenger da Intercom" at bounding box center [39, 532] width 23 height 23
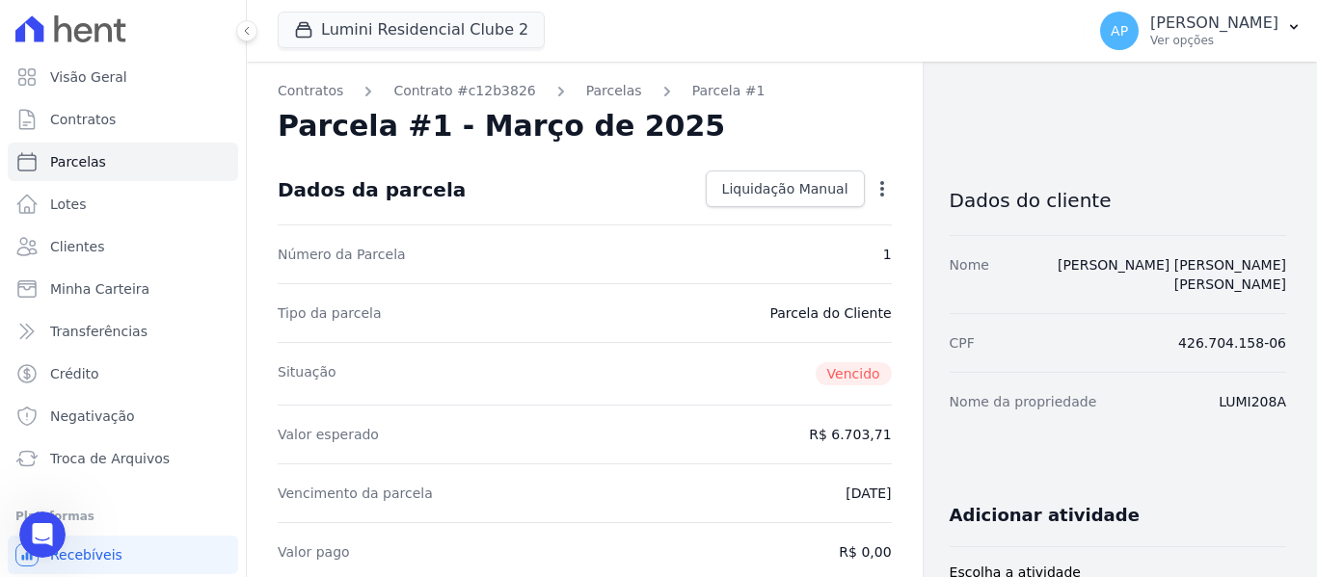
scroll to position [82, 0]
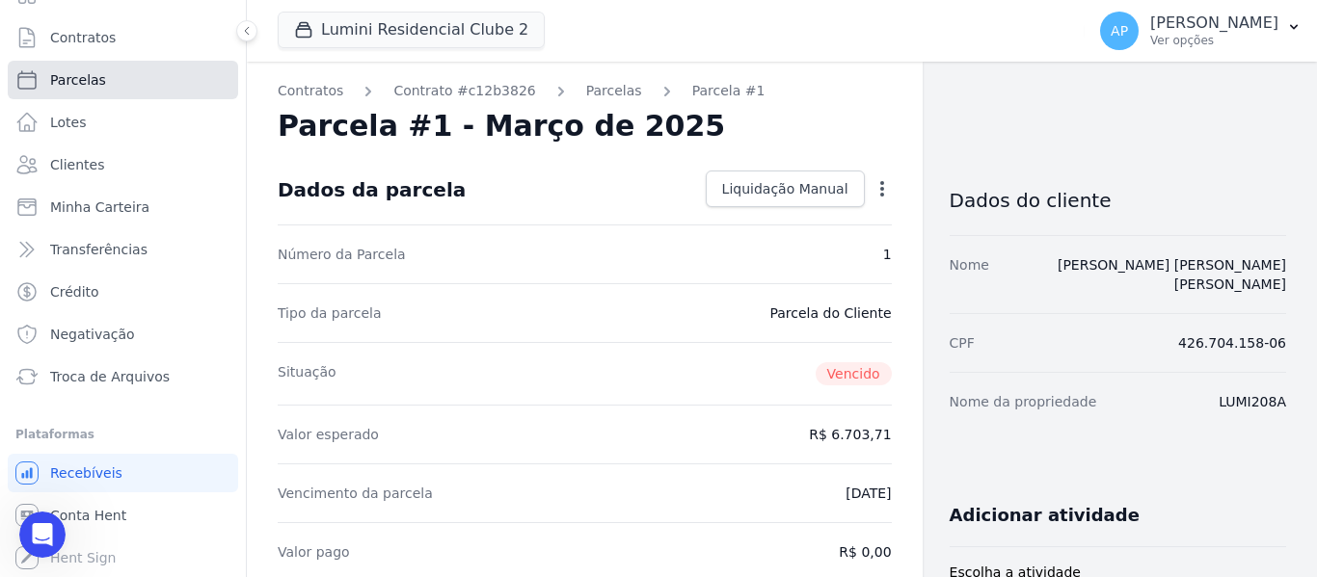
click at [169, 80] on link "Parcelas" at bounding box center [123, 80] width 230 height 39
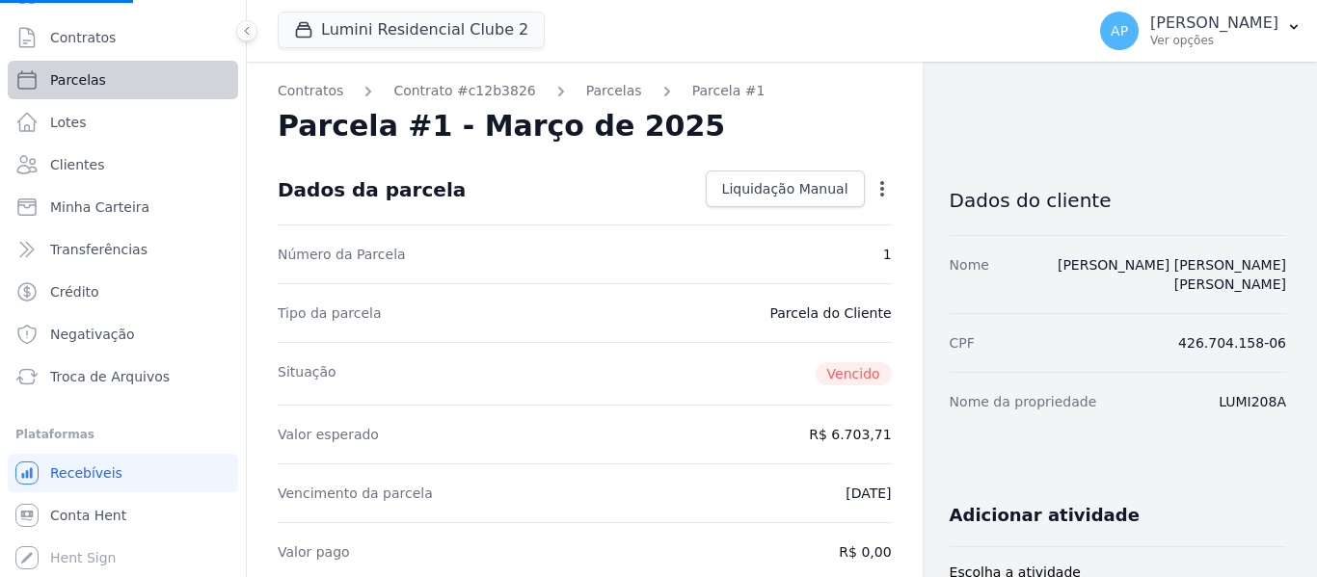
select select
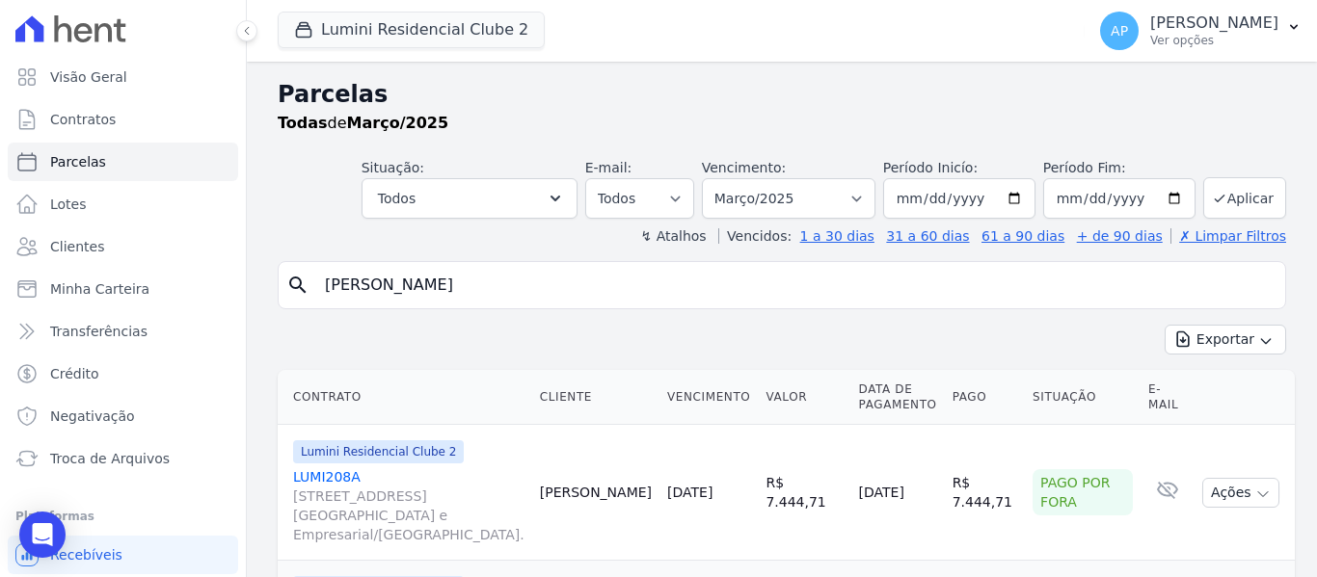
select select
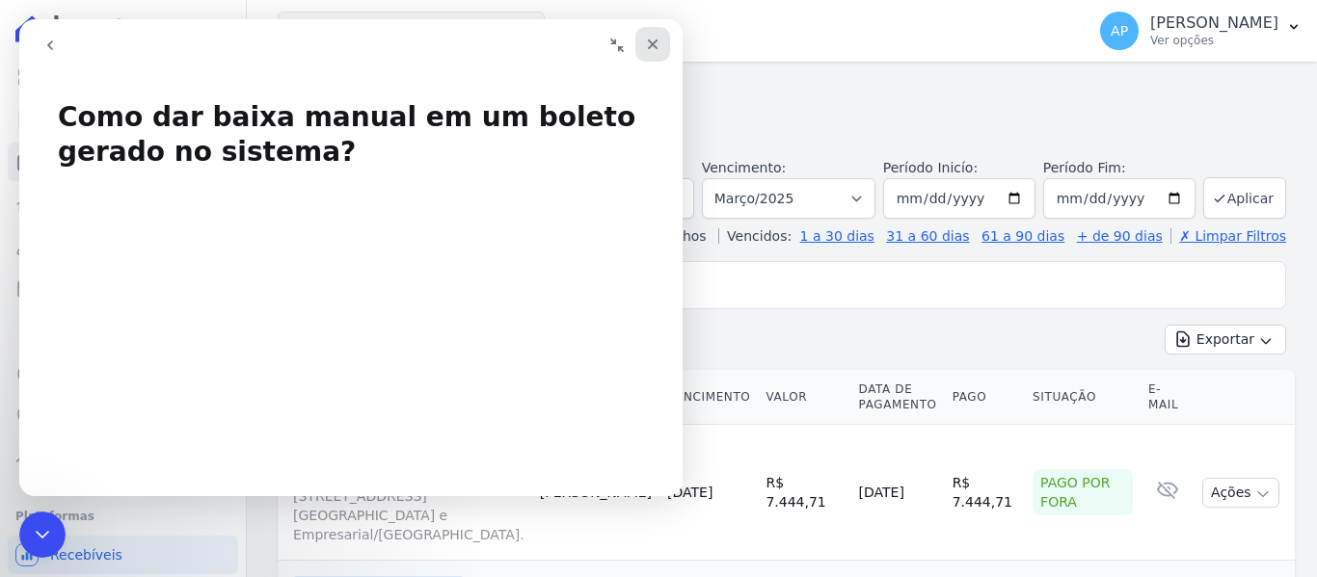
click at [643, 44] on div "Fechar" at bounding box center [652, 44] width 35 height 35
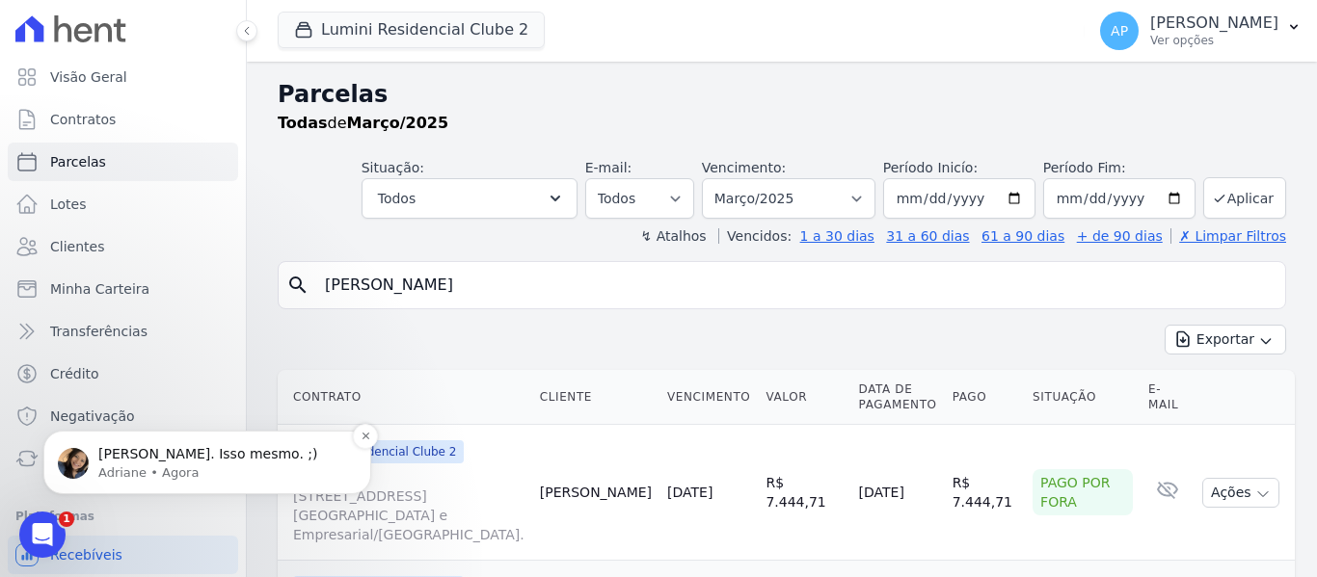
click at [143, 468] on p "Adriane • Agora" at bounding box center [222, 473] width 249 height 17
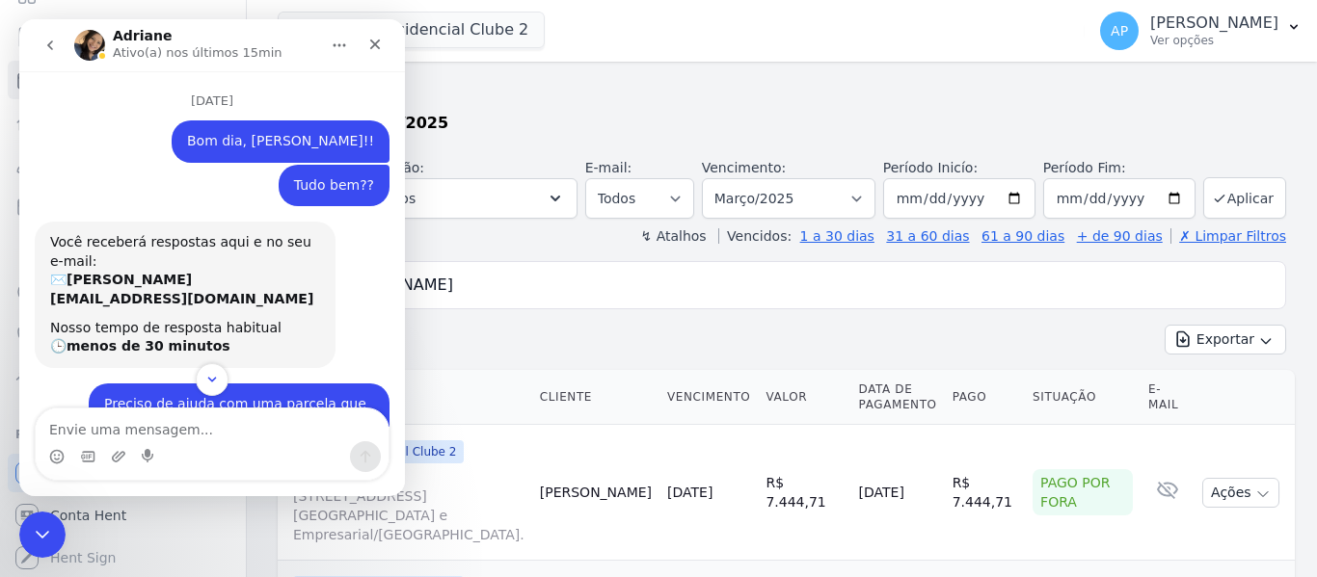
scroll to position [3, 0]
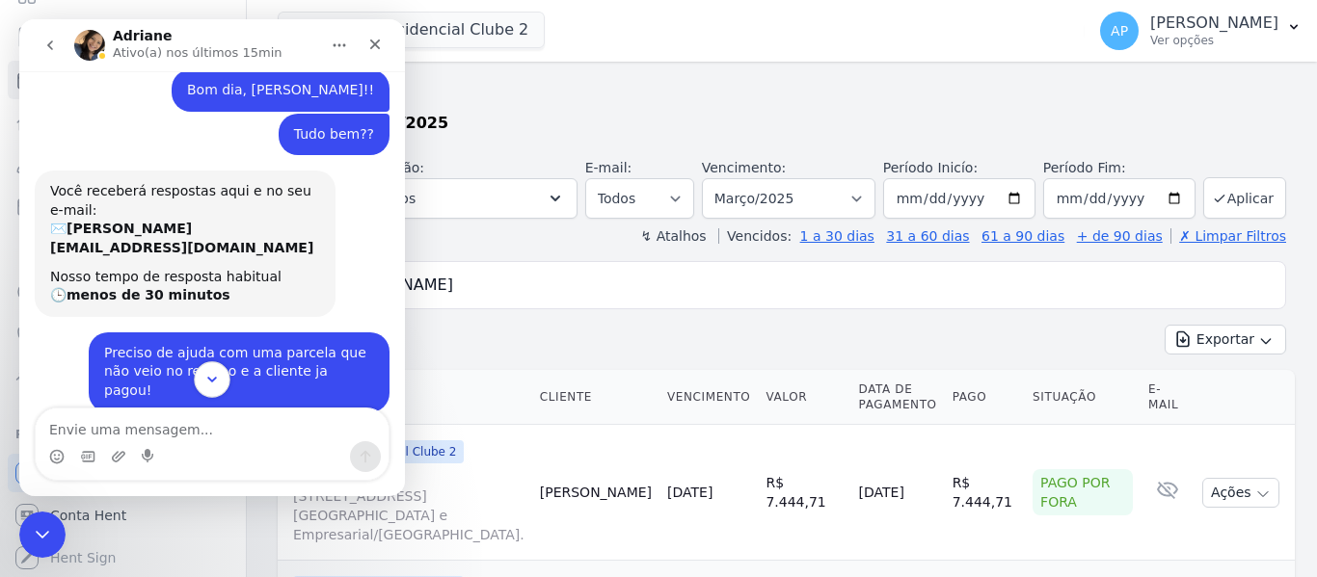
click at [211, 385] on icon "Scroll to bottom" at bounding box center [211, 379] width 17 height 17
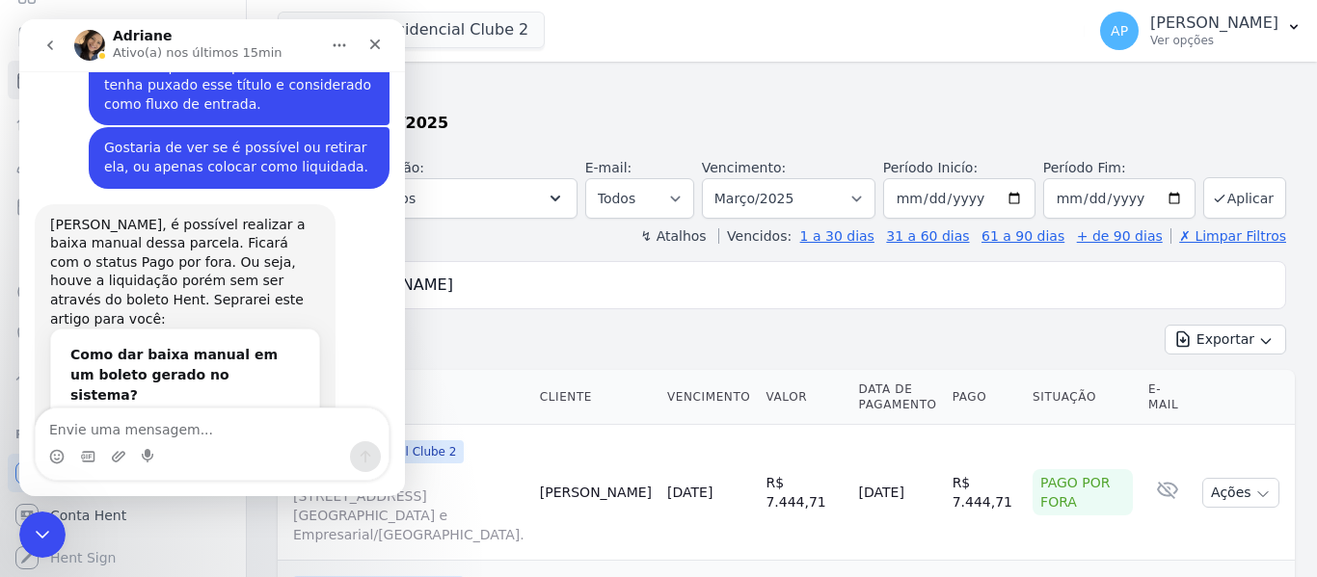
scroll to position [9966, 0]
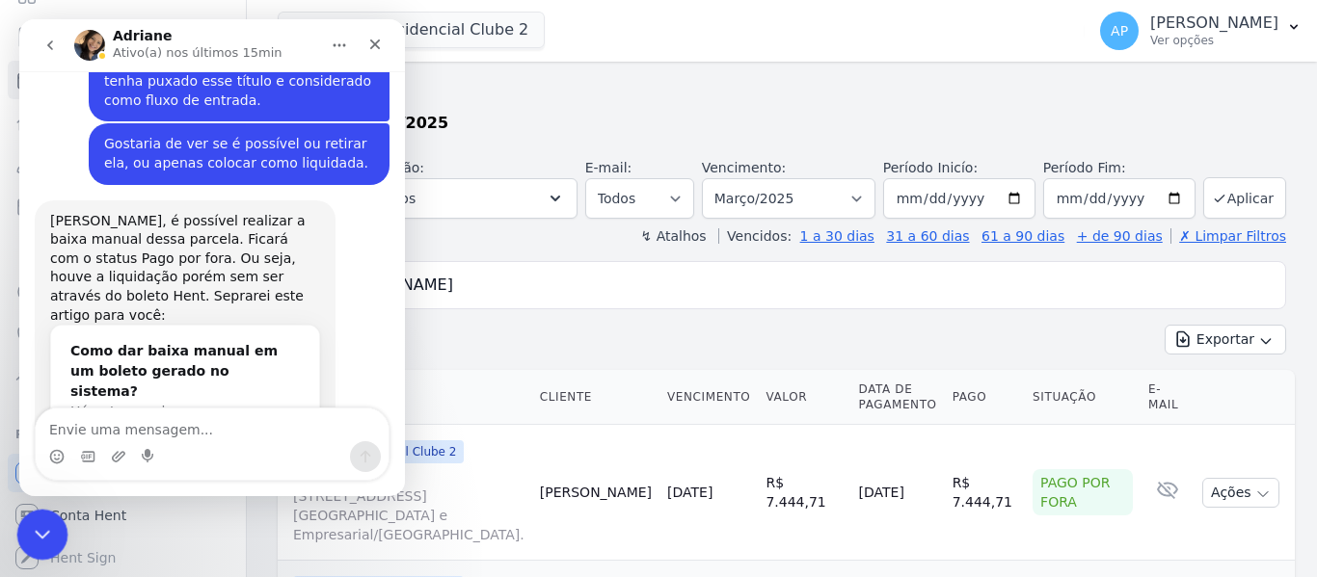
click at [40, 534] on icon "Encerramento do Messenger da Intercom" at bounding box center [39, 532] width 13 height 8
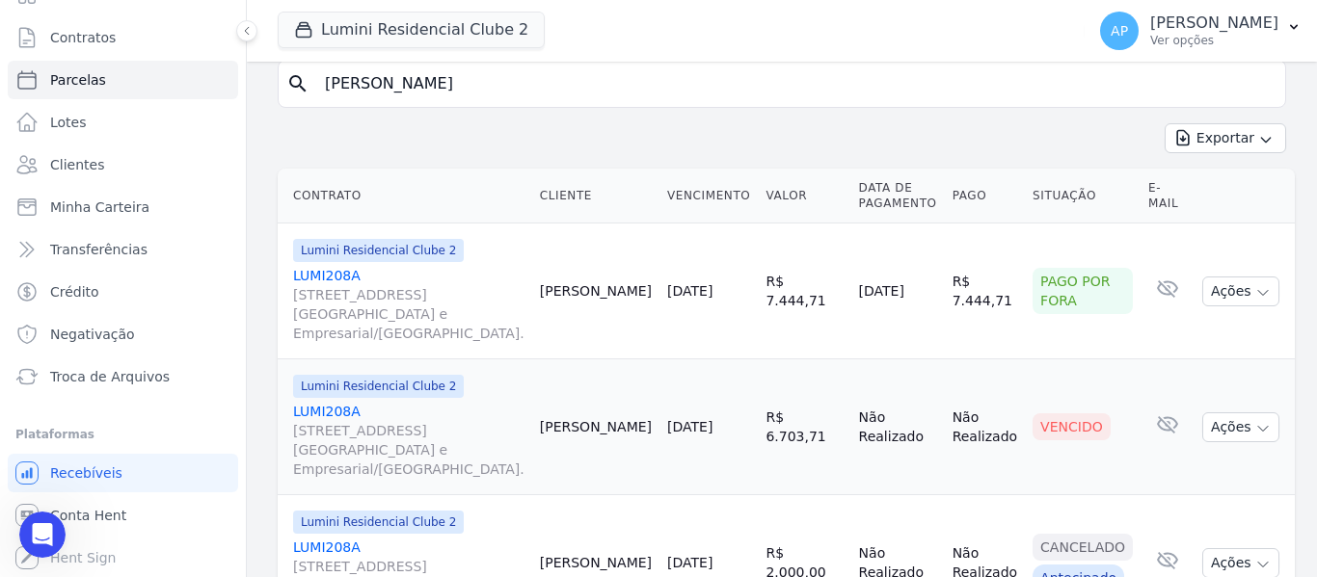
scroll to position [289, 0]
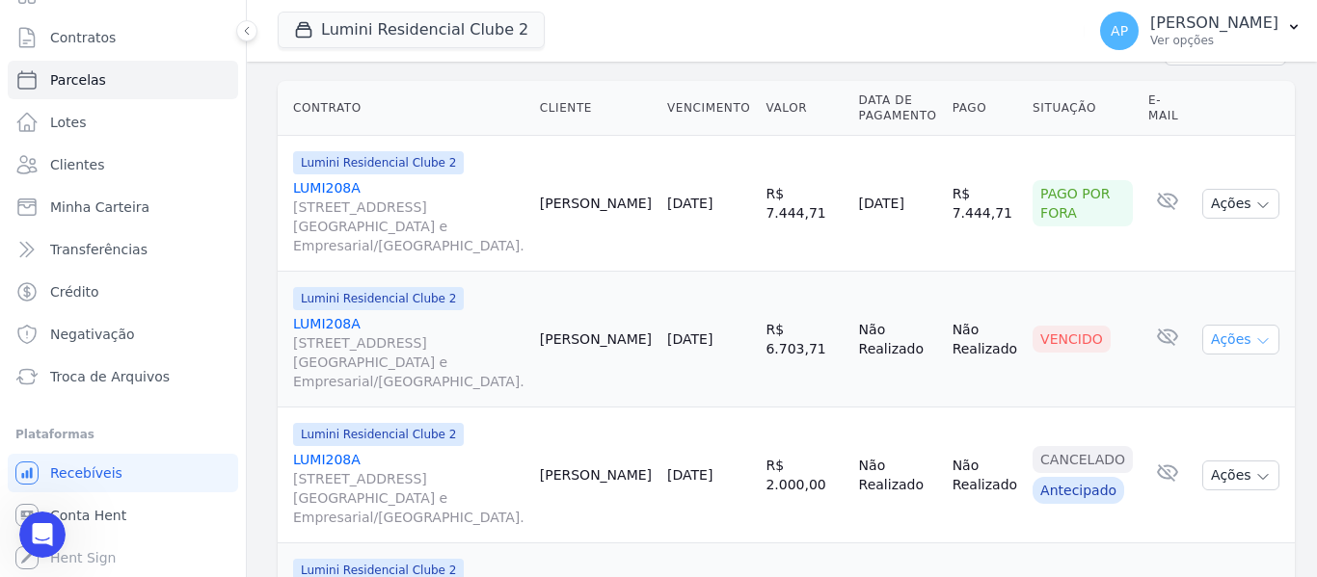
click at [1255, 337] on icon "button" at bounding box center [1262, 341] width 15 height 15
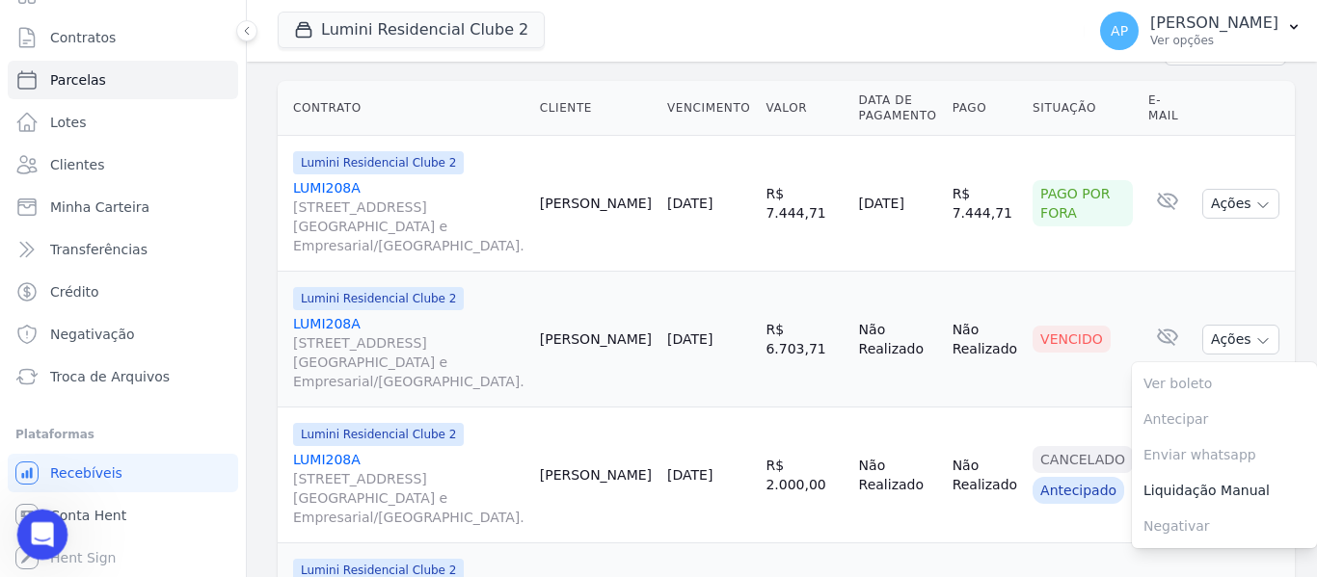
click at [36, 524] on icon "Abertura do Messenger da Intercom" at bounding box center [40, 533] width 32 height 32
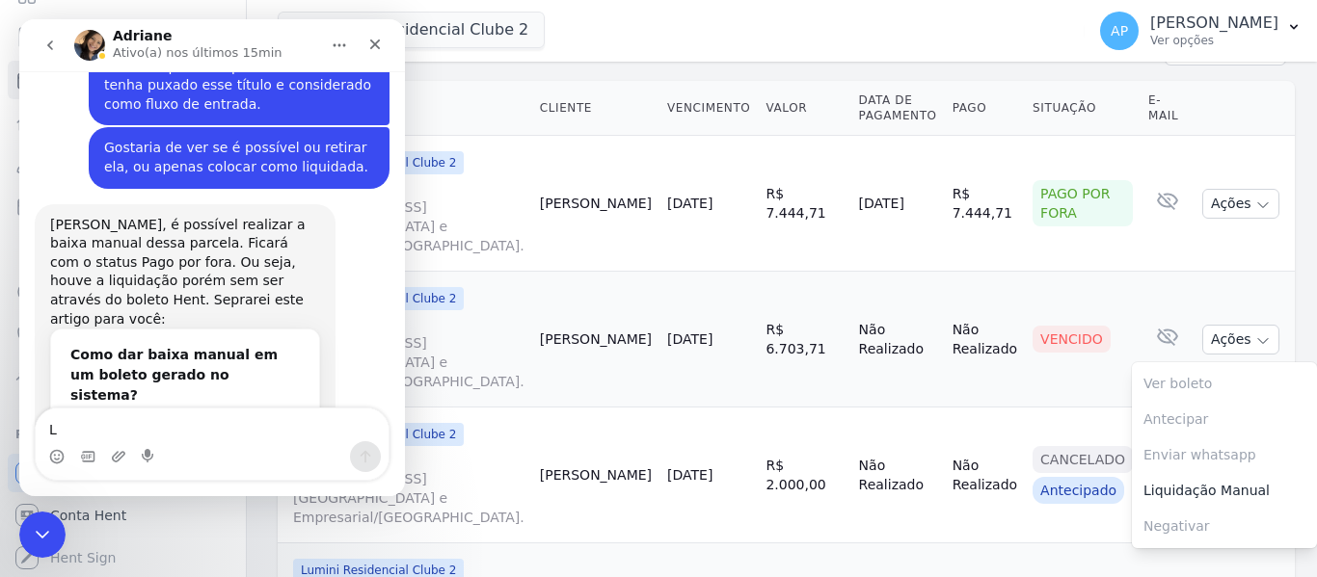
scroll to position [9966, 0]
type textarea "Liquidação manual?"
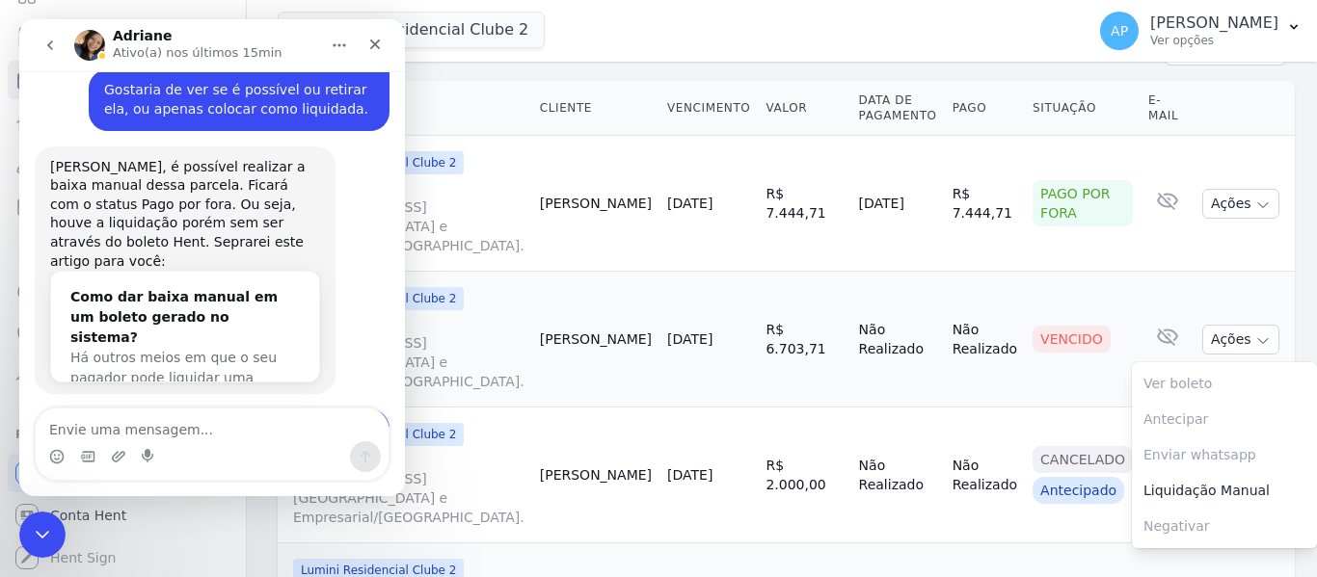
click at [946, 391] on td "Não Realizado" at bounding box center [985, 340] width 80 height 136
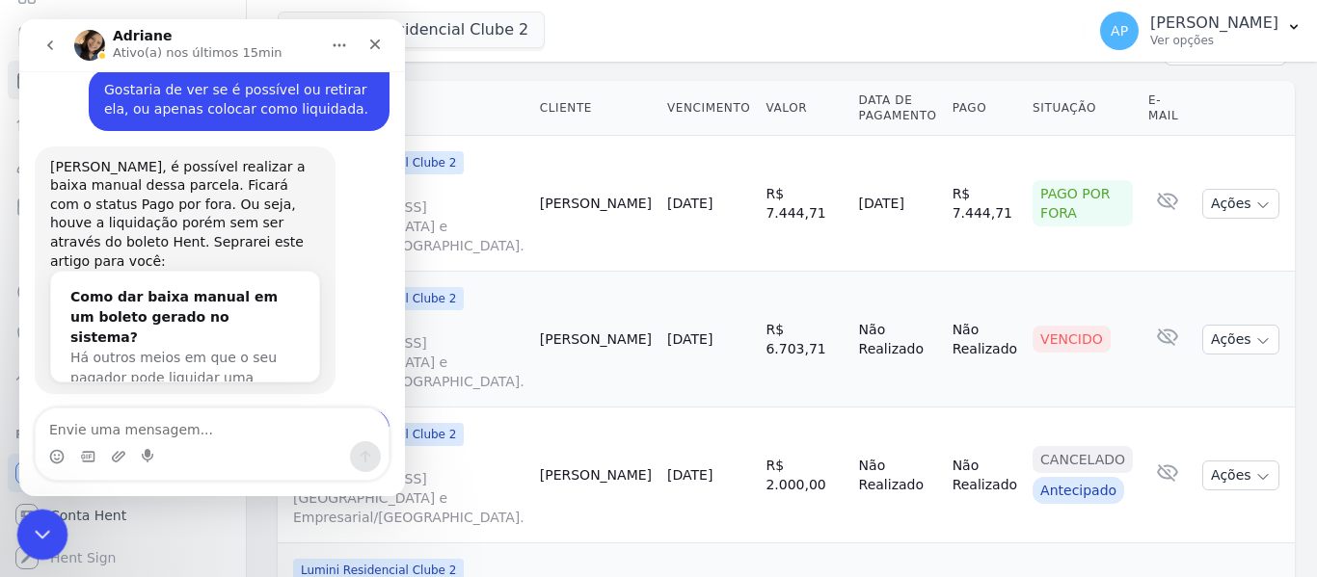
click at [48, 529] on icon "Encerramento do Messenger da Intercom" at bounding box center [39, 532] width 23 height 23
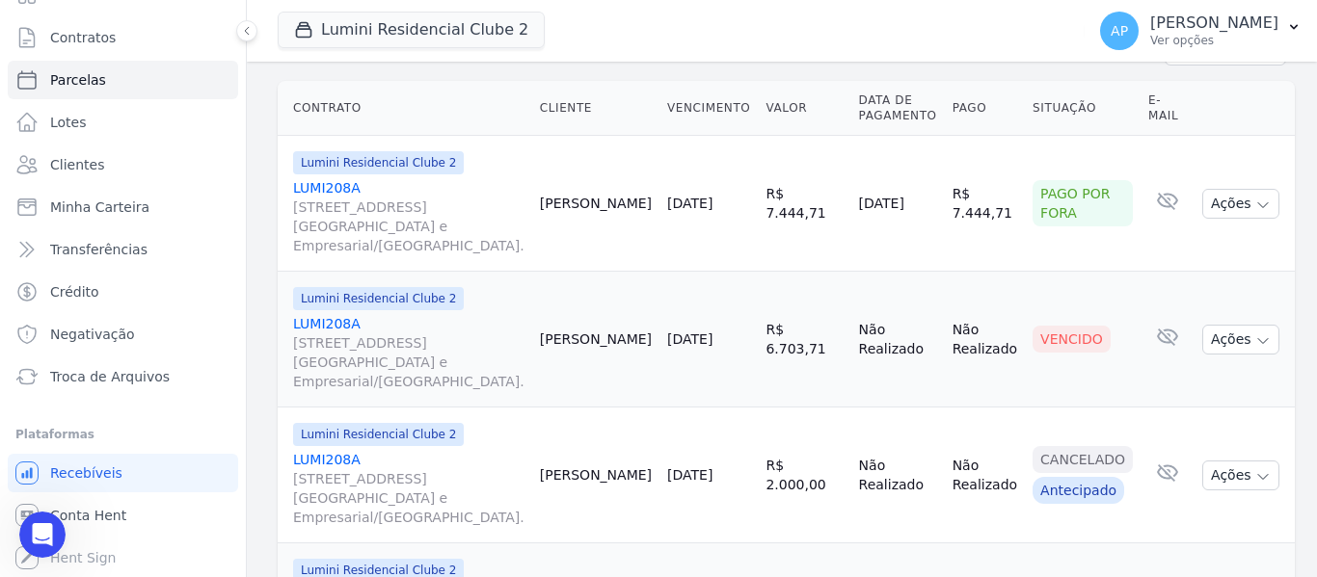
click at [345, 349] on span "[STREET_ADDRESS][GEOGRAPHIC_DATA] e Empresarial/[GEOGRAPHIC_DATA]." at bounding box center [408, 363] width 231 height 58
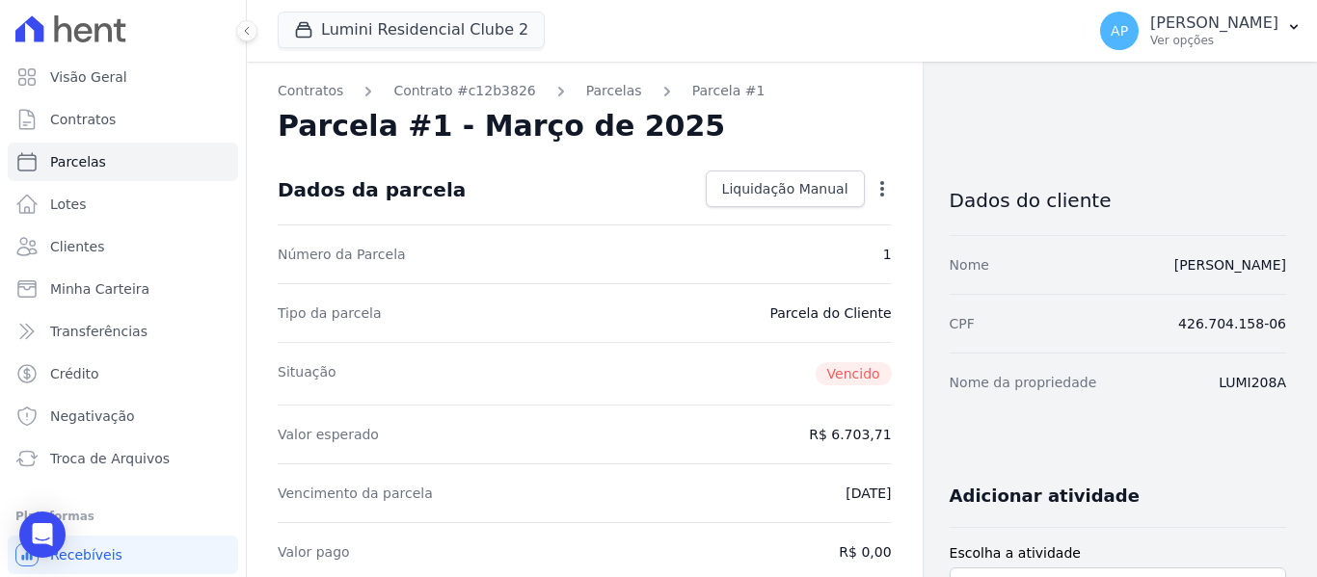
click at [872, 187] on icon "button" at bounding box center [881, 188] width 19 height 19
click at [836, 122] on div "Parcela #1 - Março de 2025" at bounding box center [585, 126] width 614 height 35
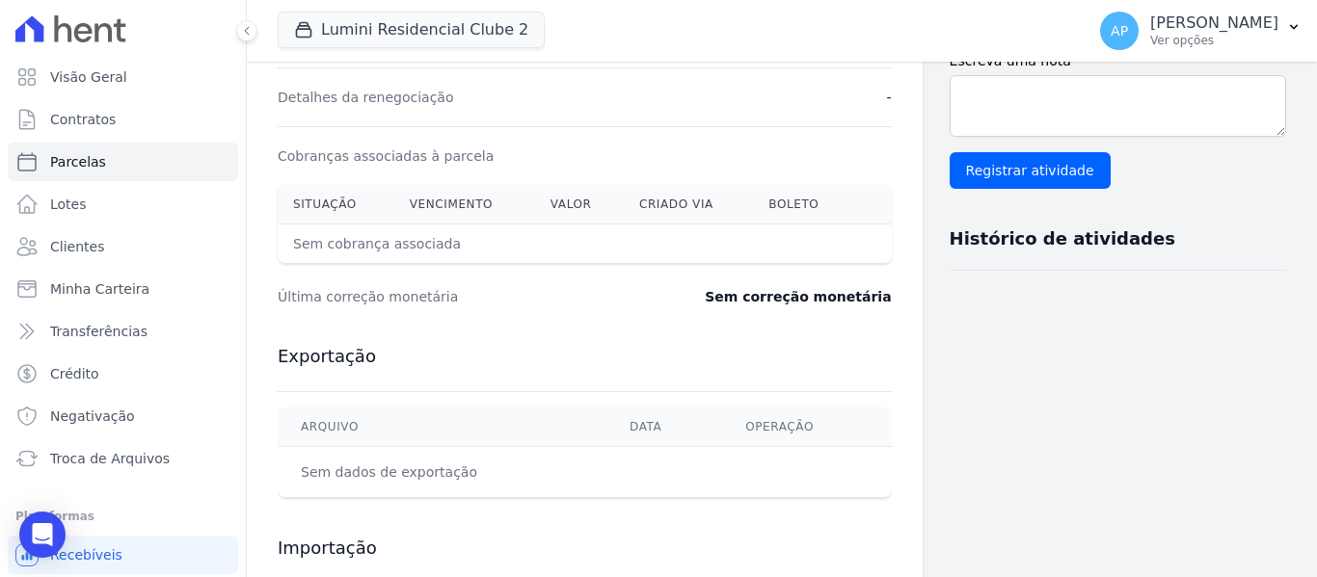
scroll to position [578, 0]
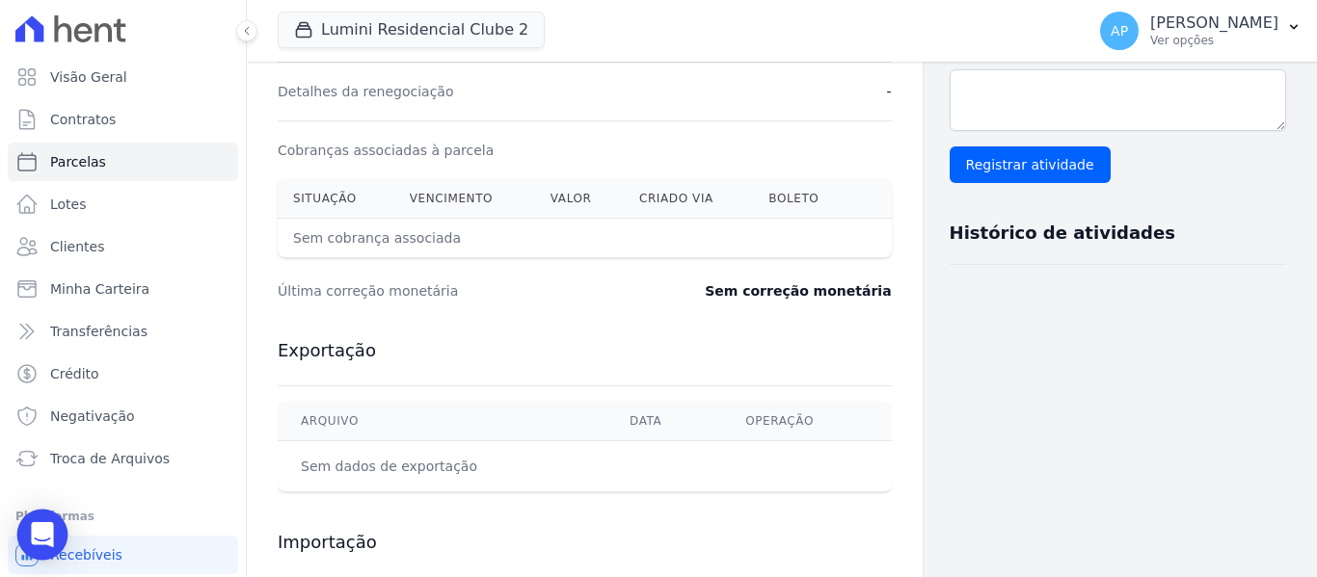
click at [59, 531] on div "Open Intercom Messenger" at bounding box center [42, 535] width 51 height 51
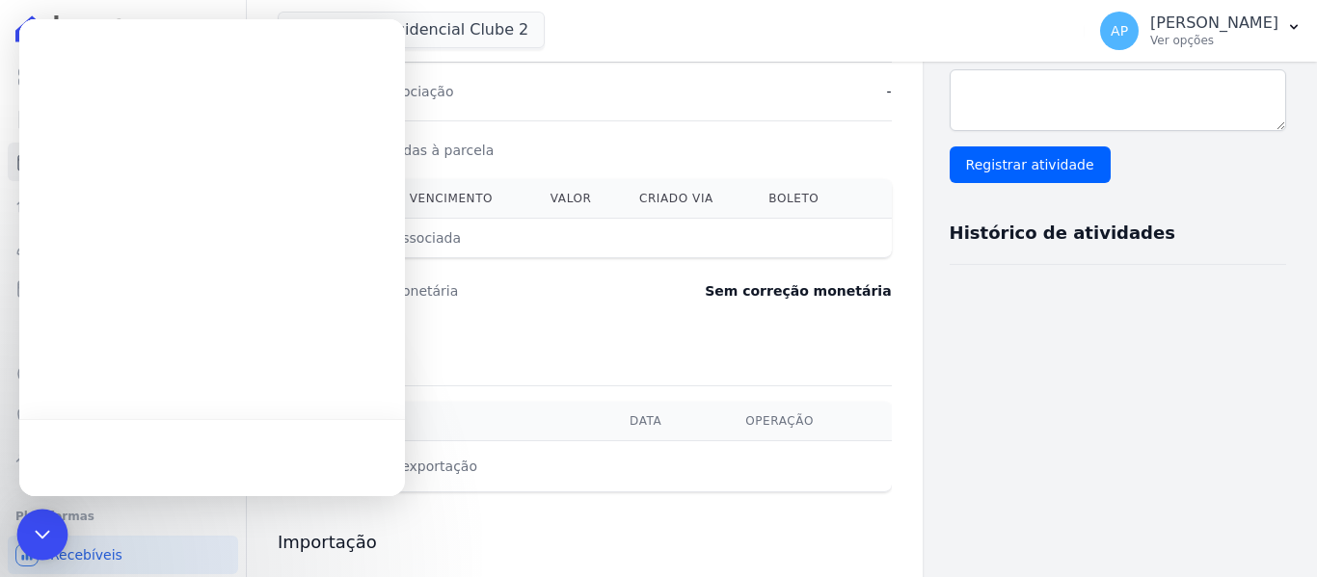
scroll to position [0, 0]
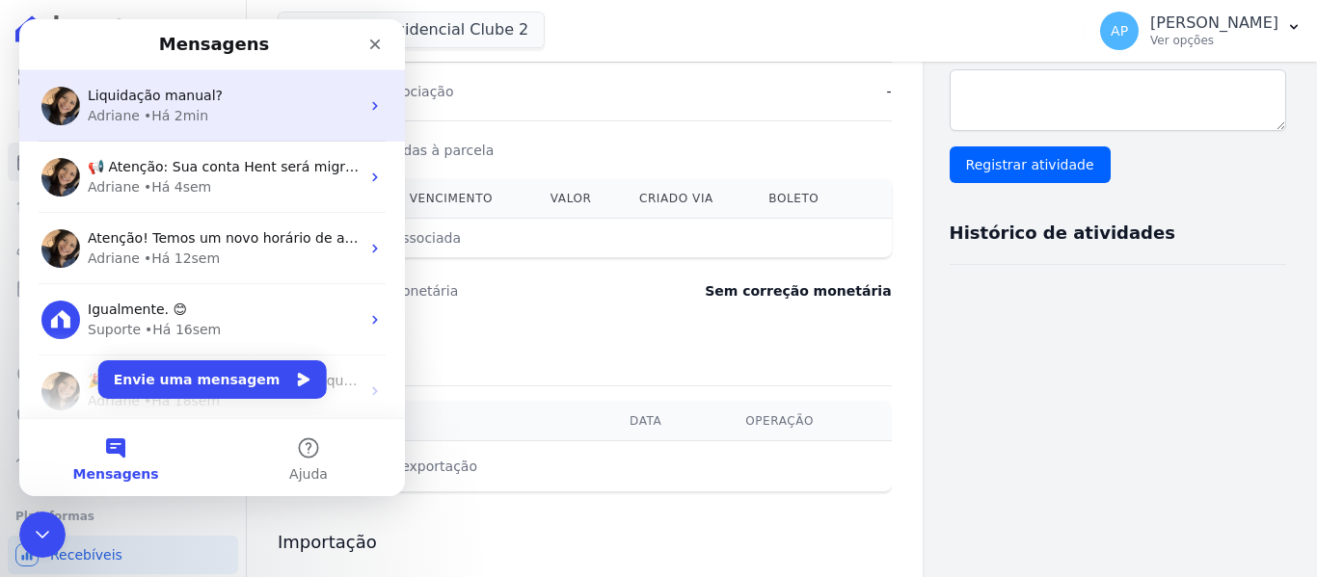
click at [249, 108] on div "Adriane • Há 2min" at bounding box center [224, 116] width 272 height 20
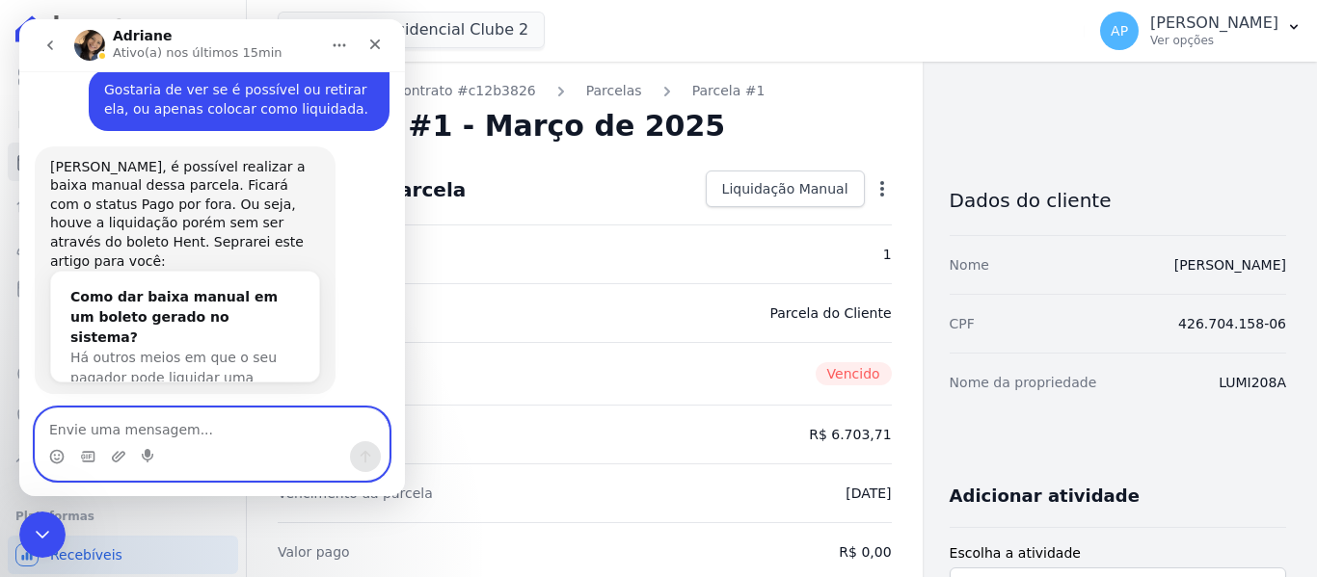
scroll to position [10081, 0]
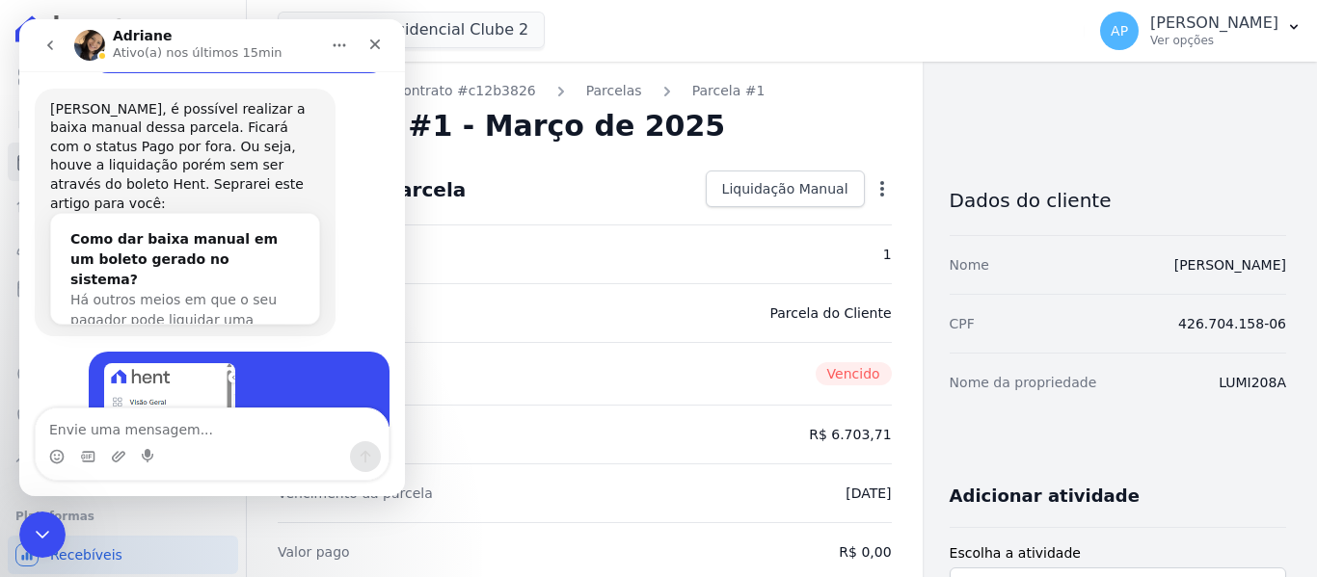
click at [541, 350] on div "Situação Vencido" at bounding box center [585, 373] width 614 height 63
click at [770, 194] on span "Liquidação Manual" at bounding box center [785, 188] width 126 height 19
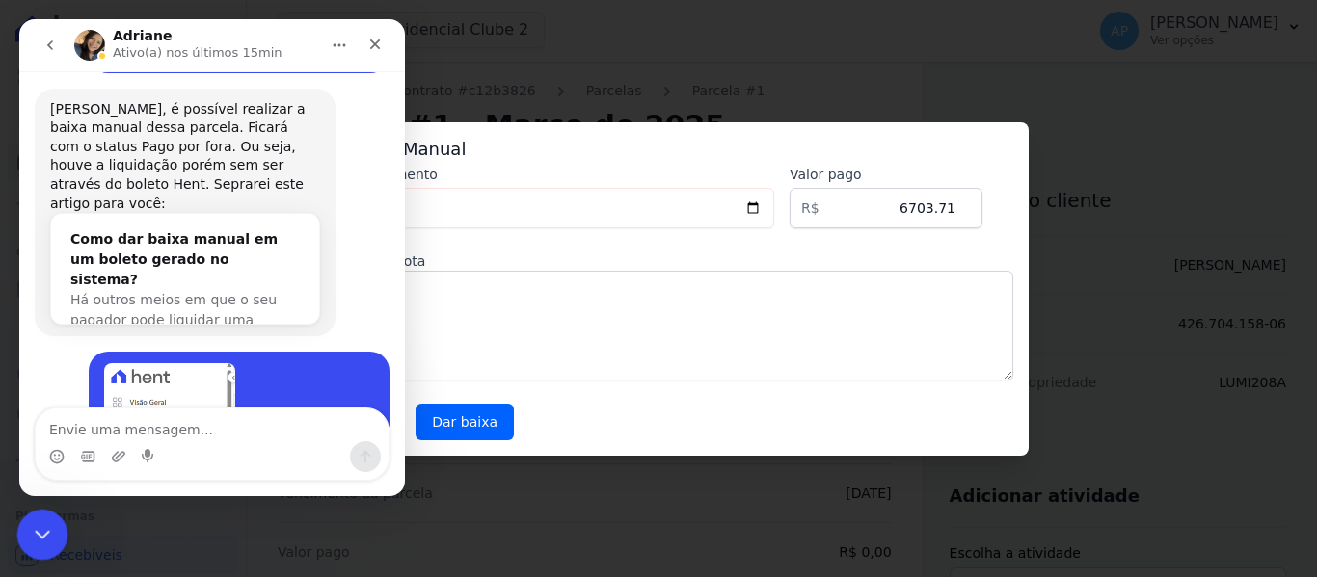
click at [43, 521] on icon "Encerramento do Messenger da Intercom" at bounding box center [39, 532] width 23 height 23
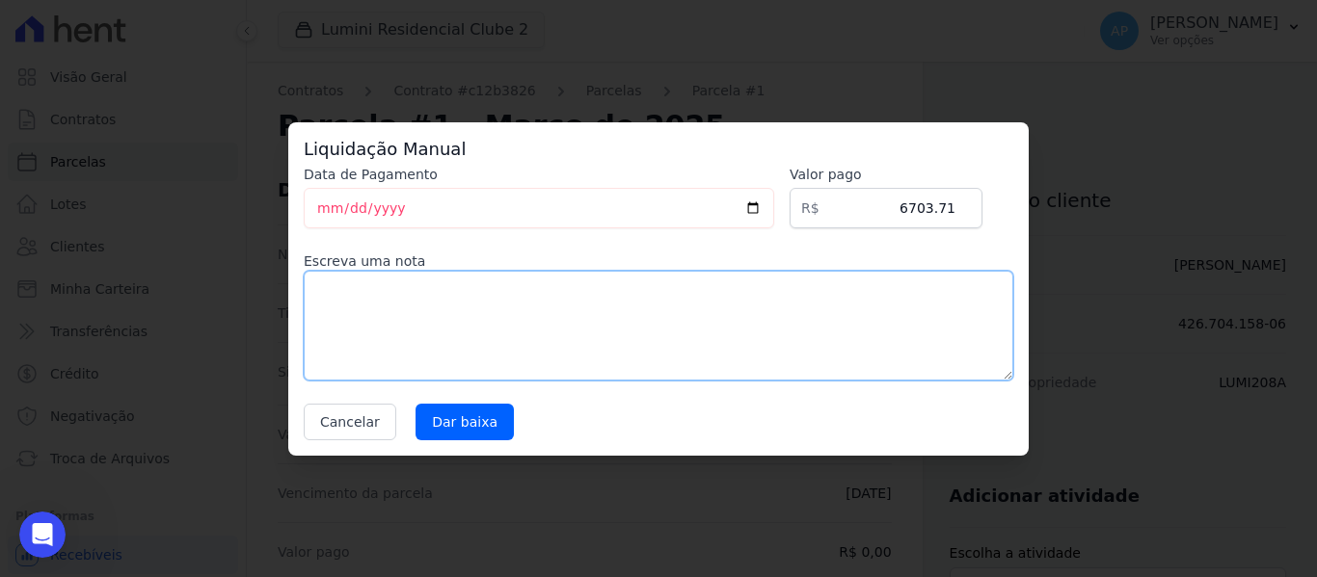
click at [566, 301] on textarea at bounding box center [659, 326] width 710 height 110
type textarea "C"
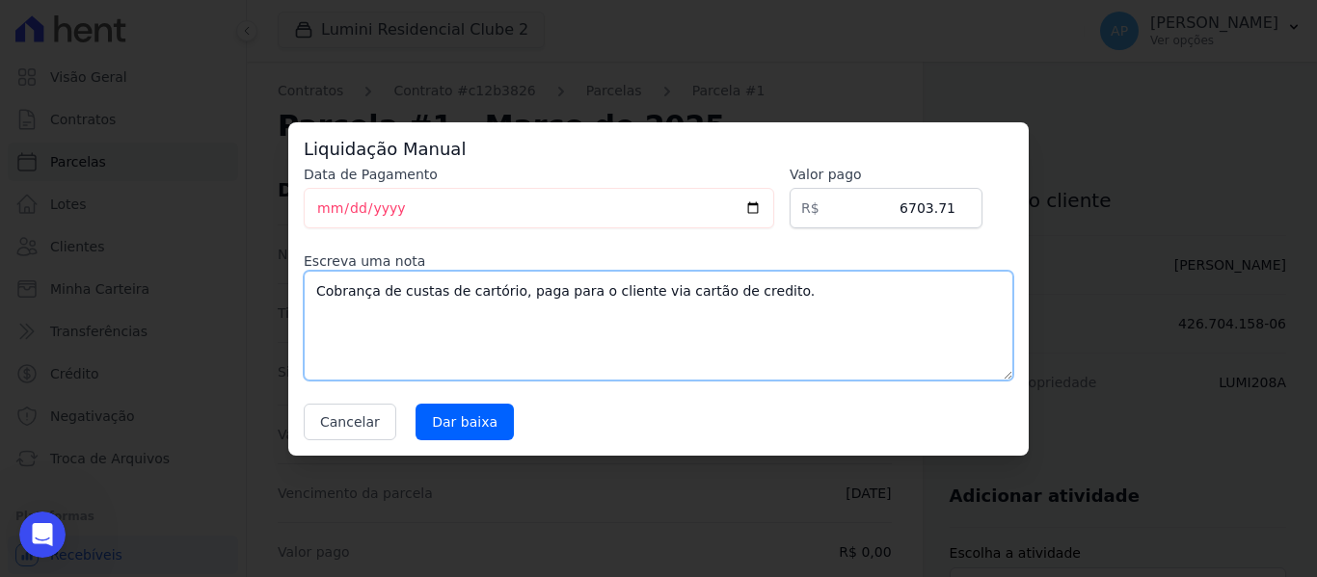
type textarea "Cobrança de custas de cartório, paga para o cliente via cartão de credito."
drag, startPoint x: 438, startPoint y: 208, endPoint x: 274, endPoint y: 211, distance: 163.9
click at [274, 211] on div "Liquidação Manual Data de Pagamento 2025-09-23 Valor pago R$ 6703.71 Escreva um…" at bounding box center [658, 288] width 1317 height 577
type input "2025-09-24"
type input "2025-03-24"
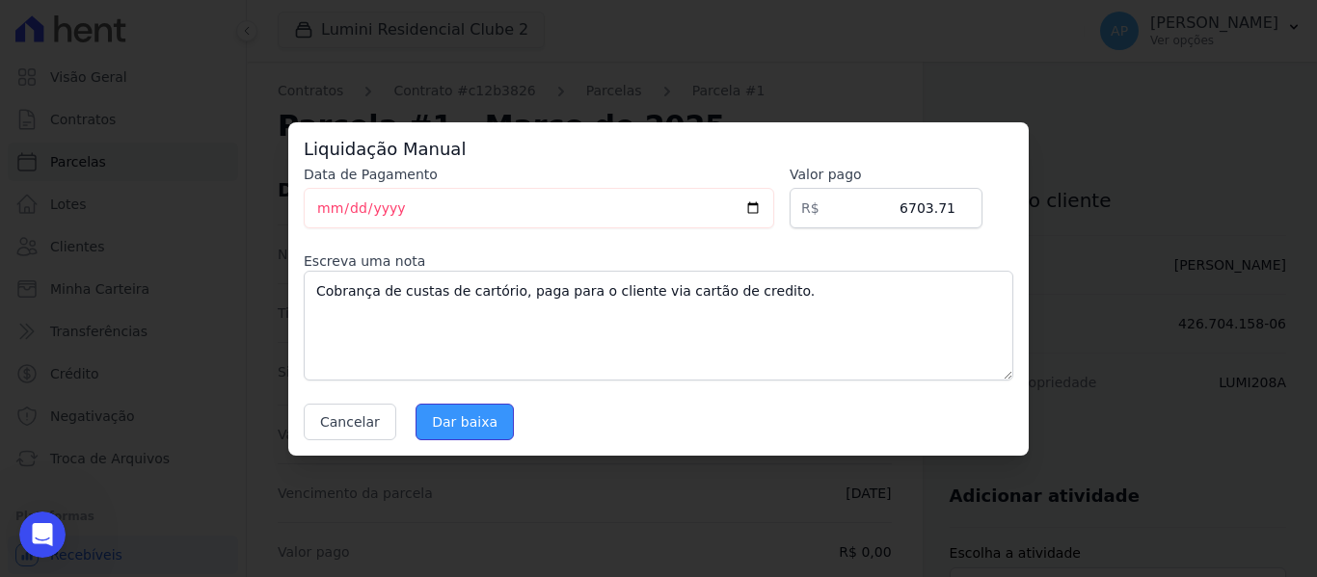
click at [469, 431] on input "Dar baixa" at bounding box center [464, 422] width 98 height 37
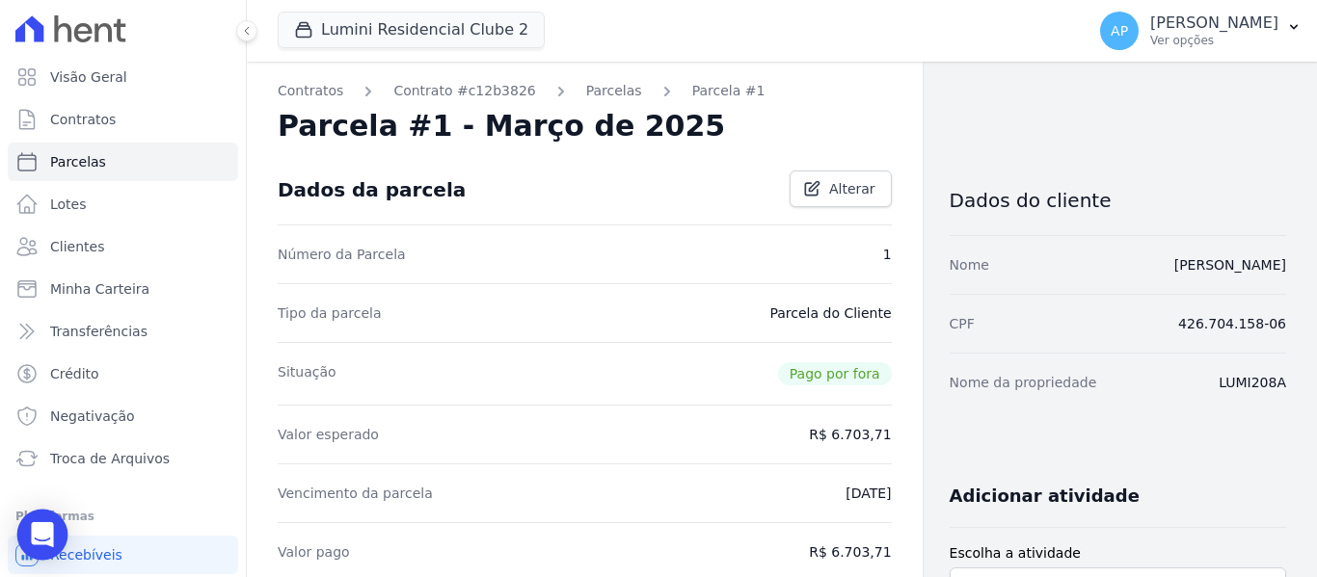
click at [38, 539] on icon "Open Intercom Messenger" at bounding box center [42, 534] width 25 height 25
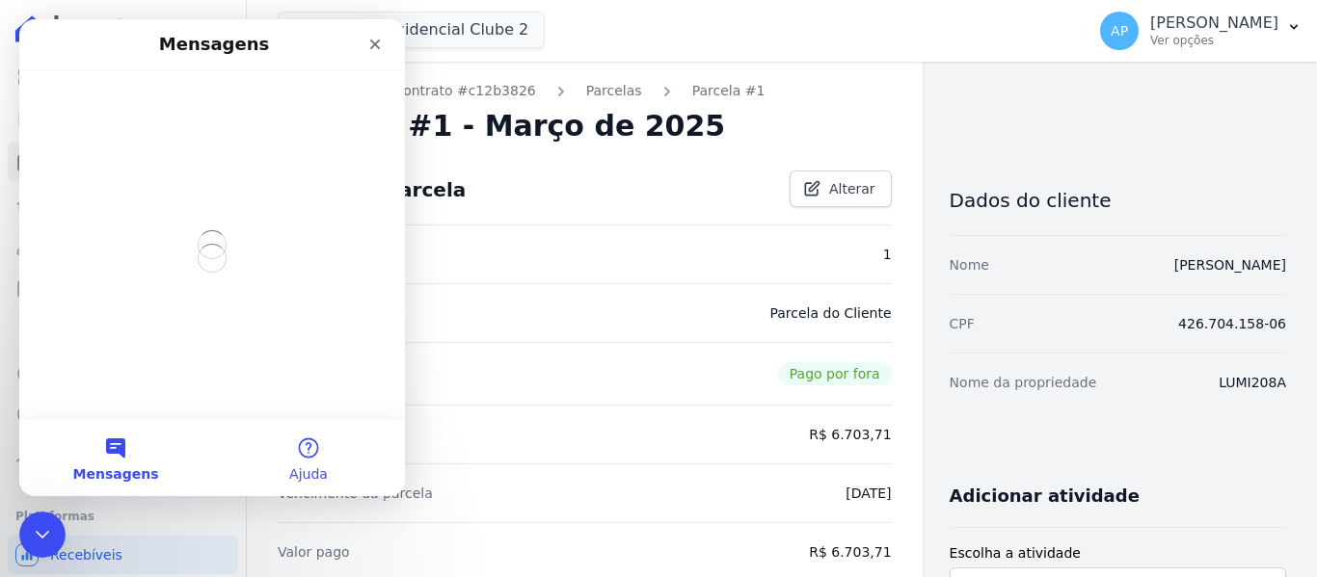
scroll to position [0, 0]
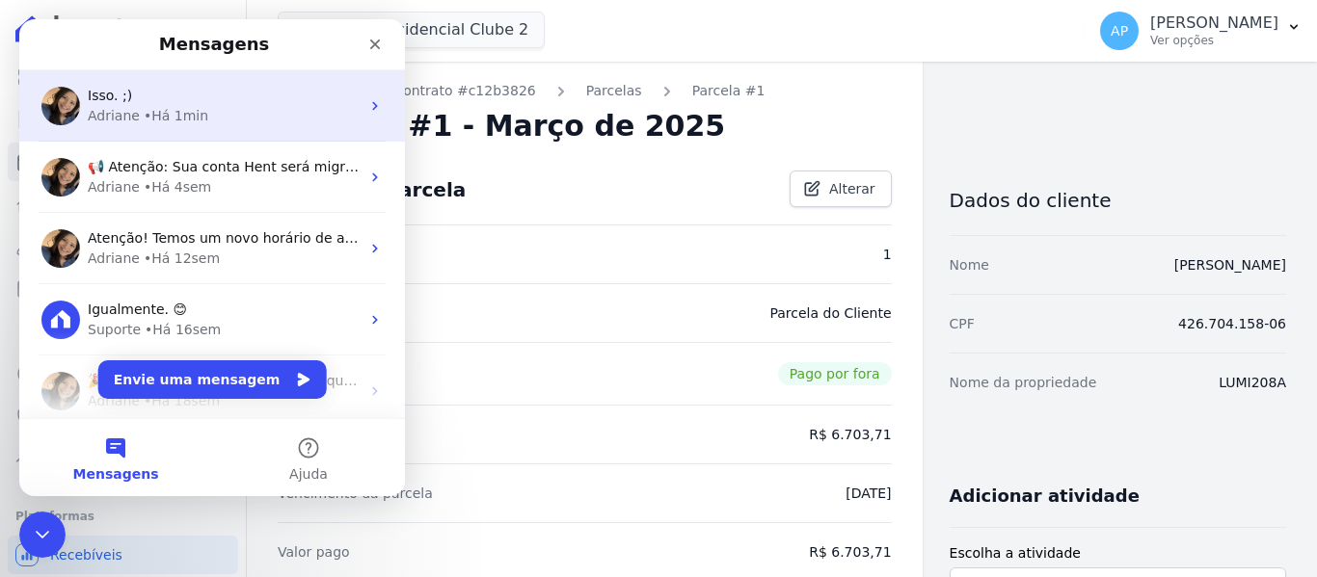
click at [263, 141] on div "Isso. ;) Adriane • Há 1min" at bounding box center [212, 105] width 386 height 71
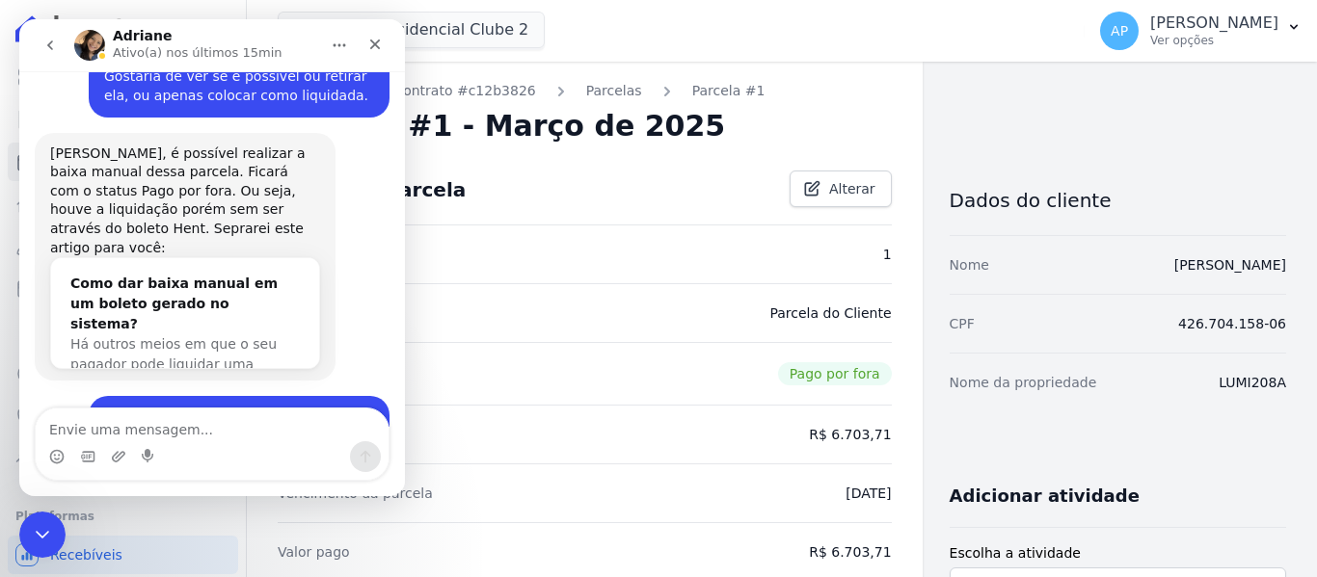
scroll to position [10081, 0]
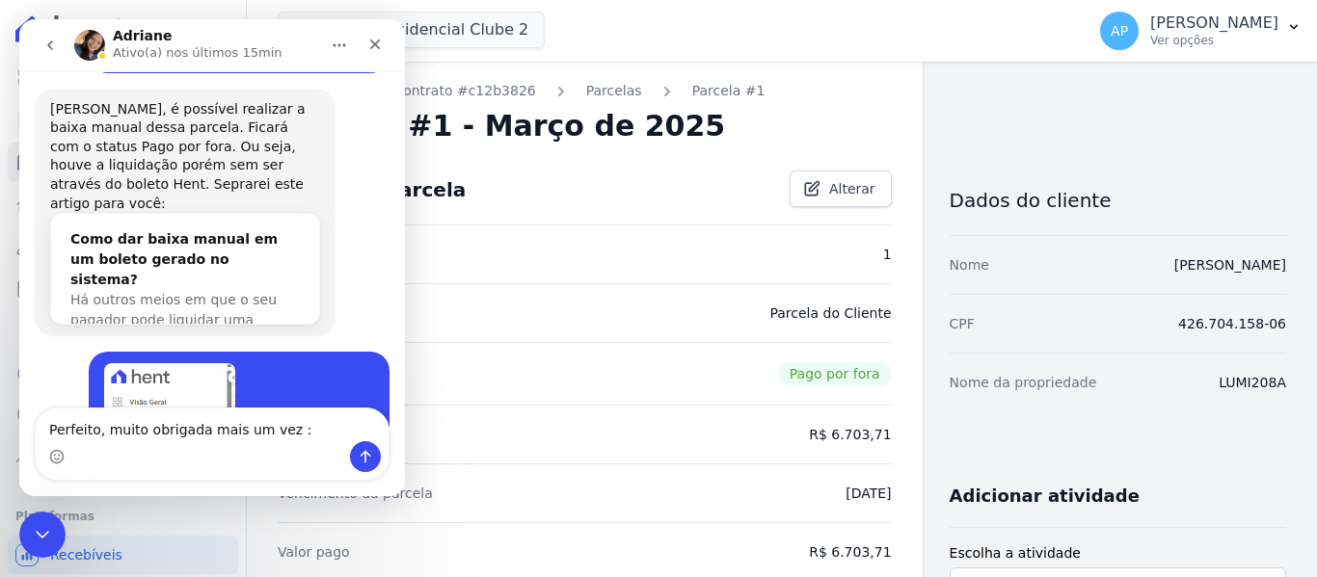
type textarea "Perfeito, muito obrigada mais um vez :)"
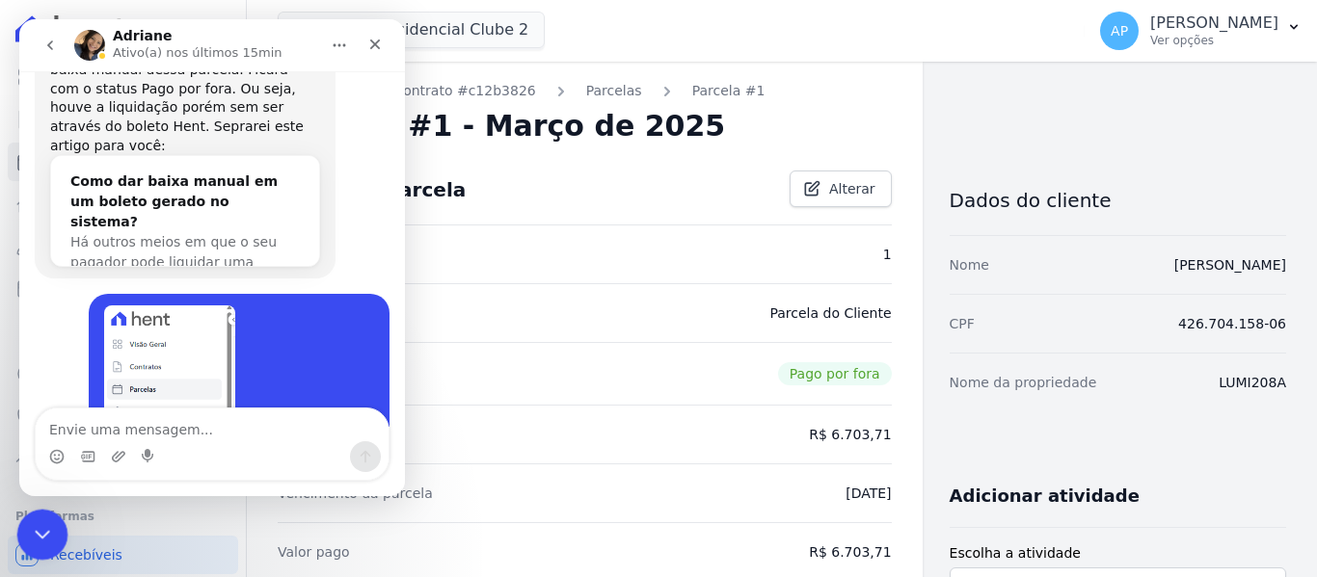
click at [51, 521] on div "Encerramento do Messenger da Intercom" at bounding box center [39, 532] width 46 height 46
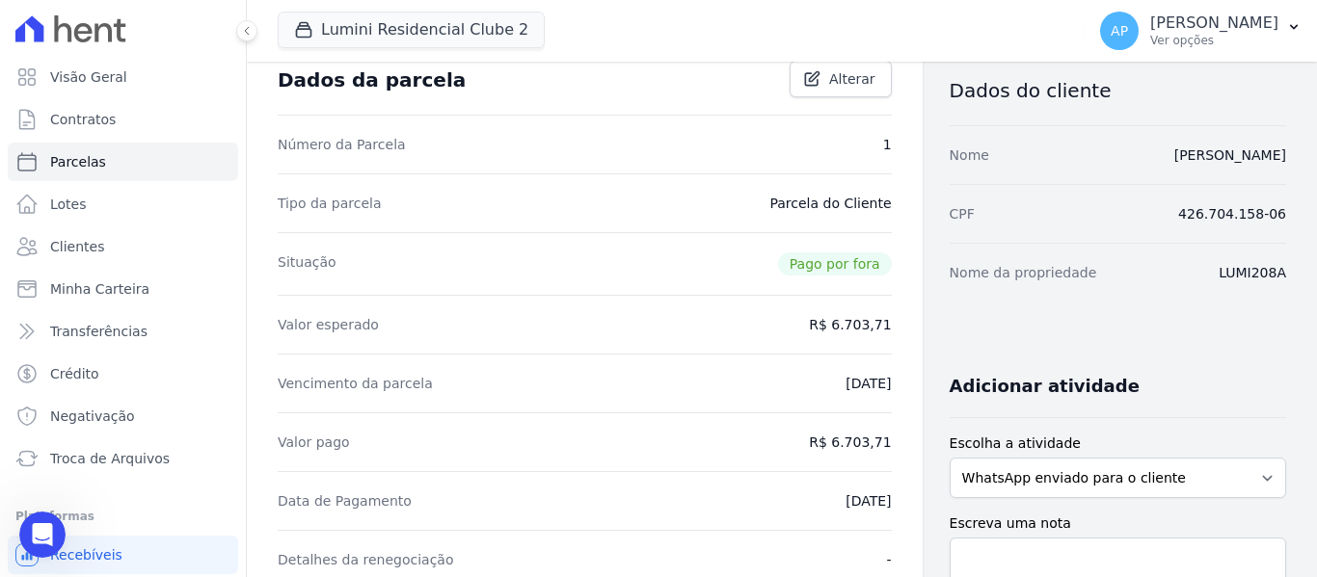
scroll to position [0, 0]
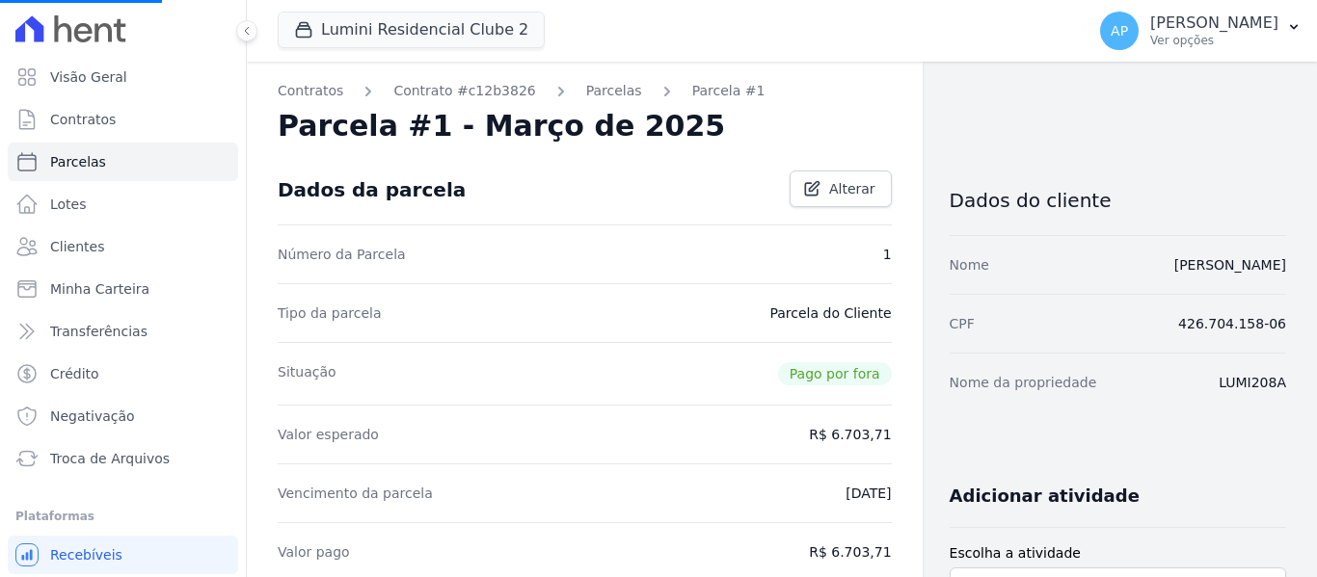
select select
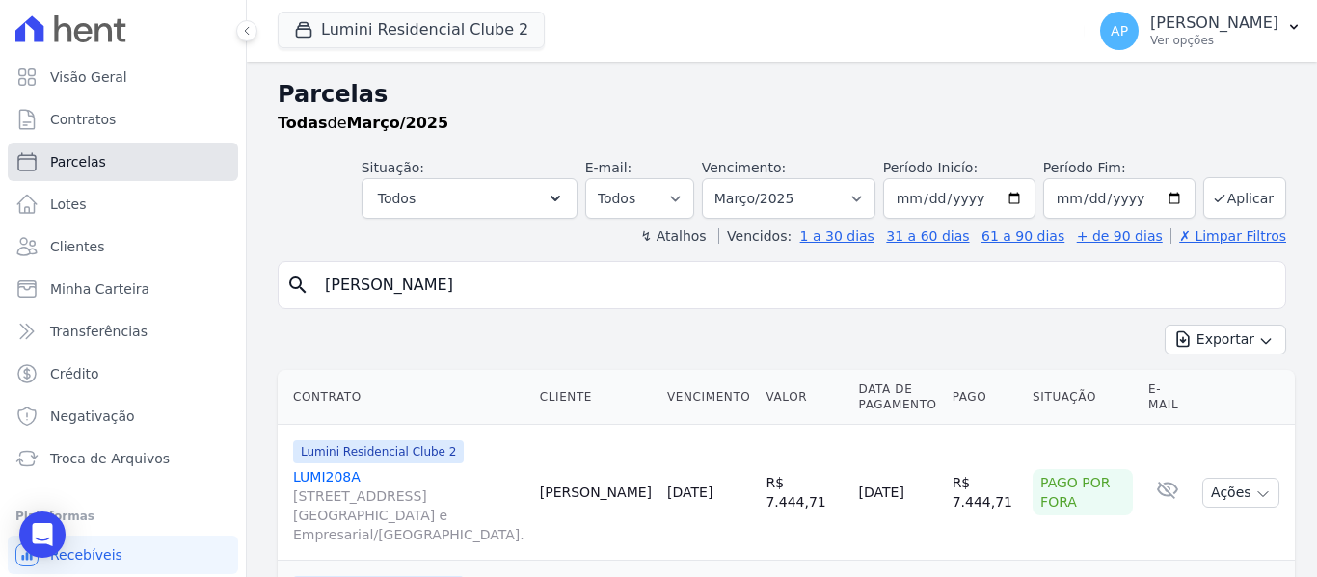
click at [116, 161] on link "Parcelas" at bounding box center [123, 162] width 230 height 39
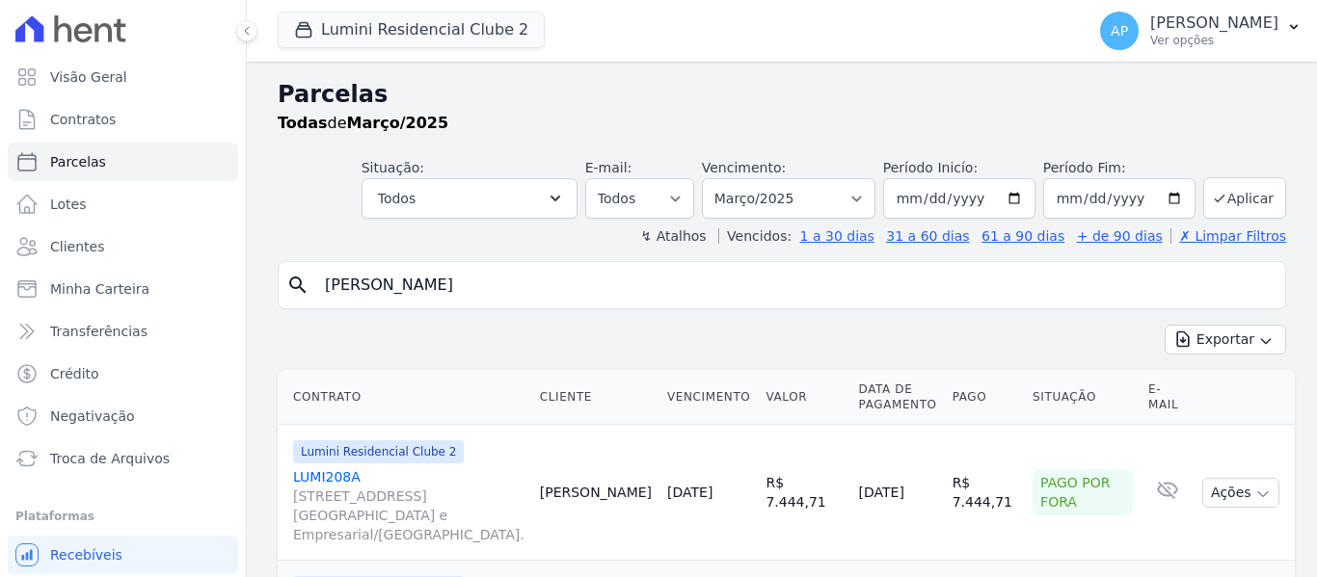
select select
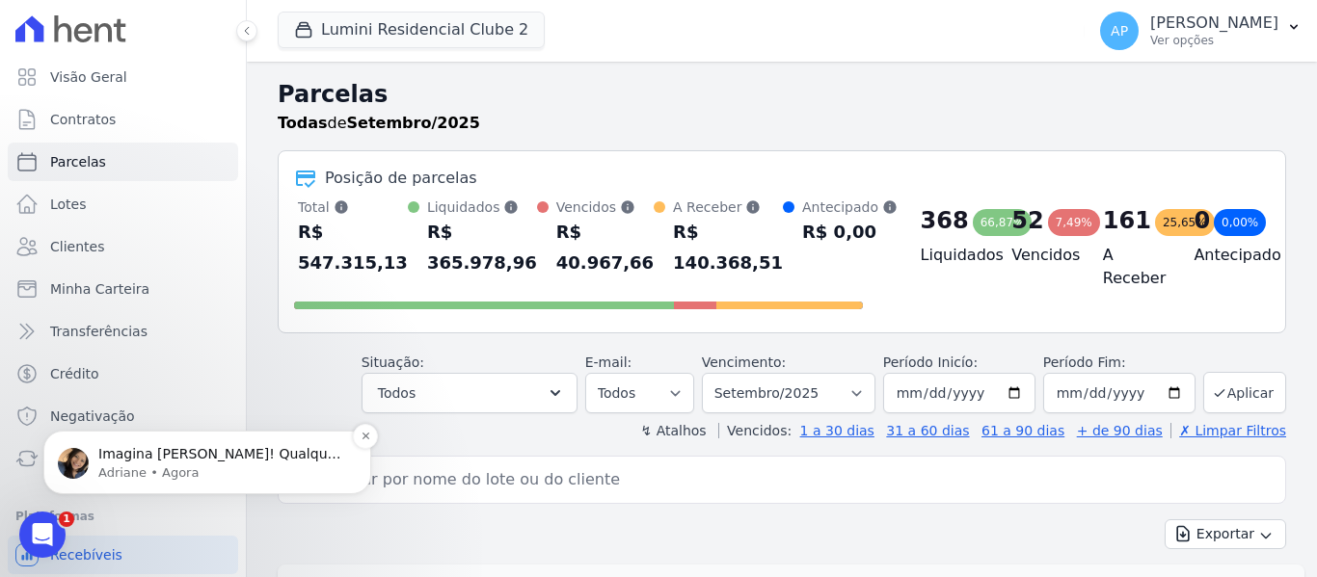
click at [186, 469] on p "Adriane • Agora" at bounding box center [222, 473] width 249 height 17
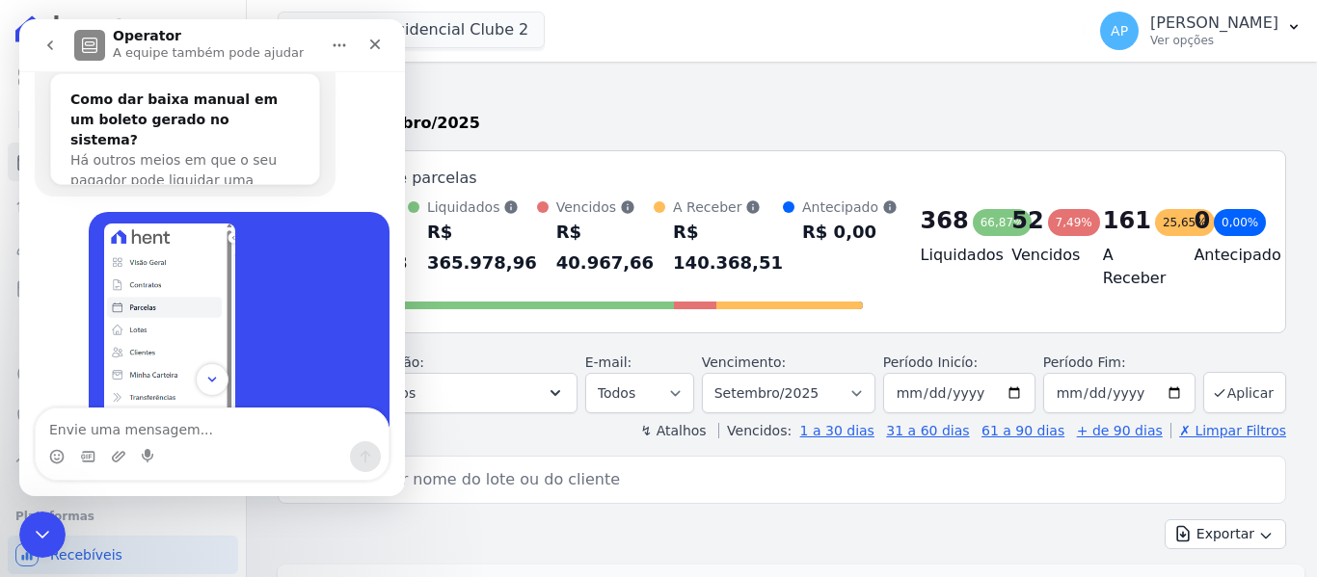
scroll to position [10246, 0]
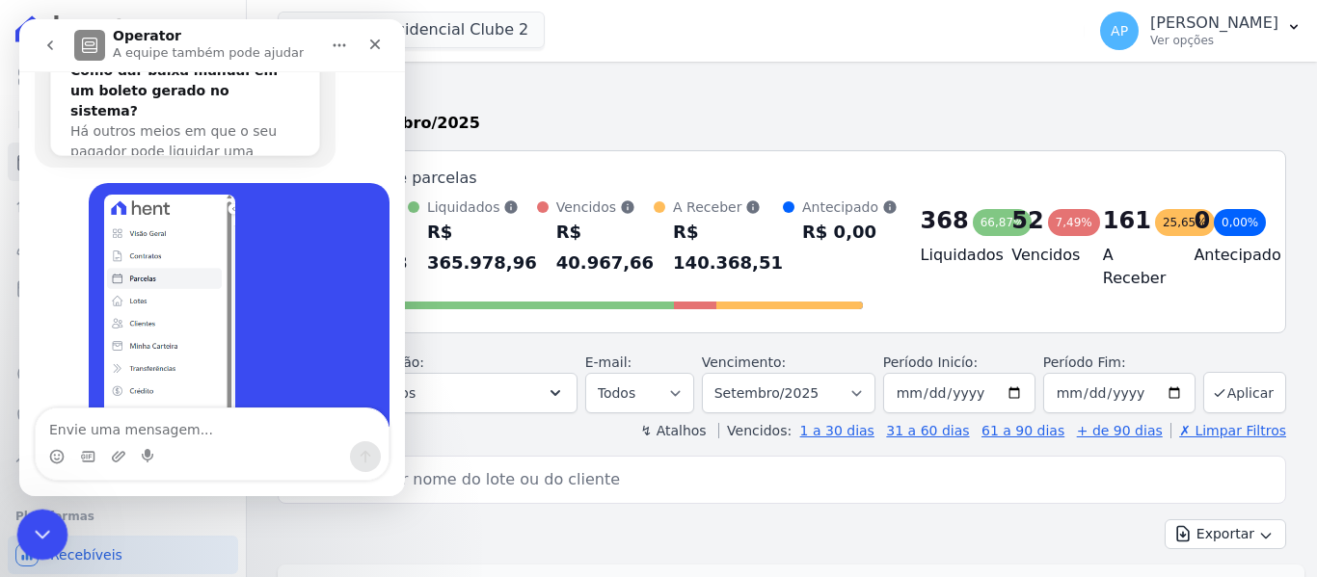
drag, startPoint x: 364, startPoint y: 839, endPoint x: 47, endPoint y: 531, distance: 441.8
click at [48, 530] on icon "Encerramento do Messenger da Intercom" at bounding box center [39, 532] width 23 height 23
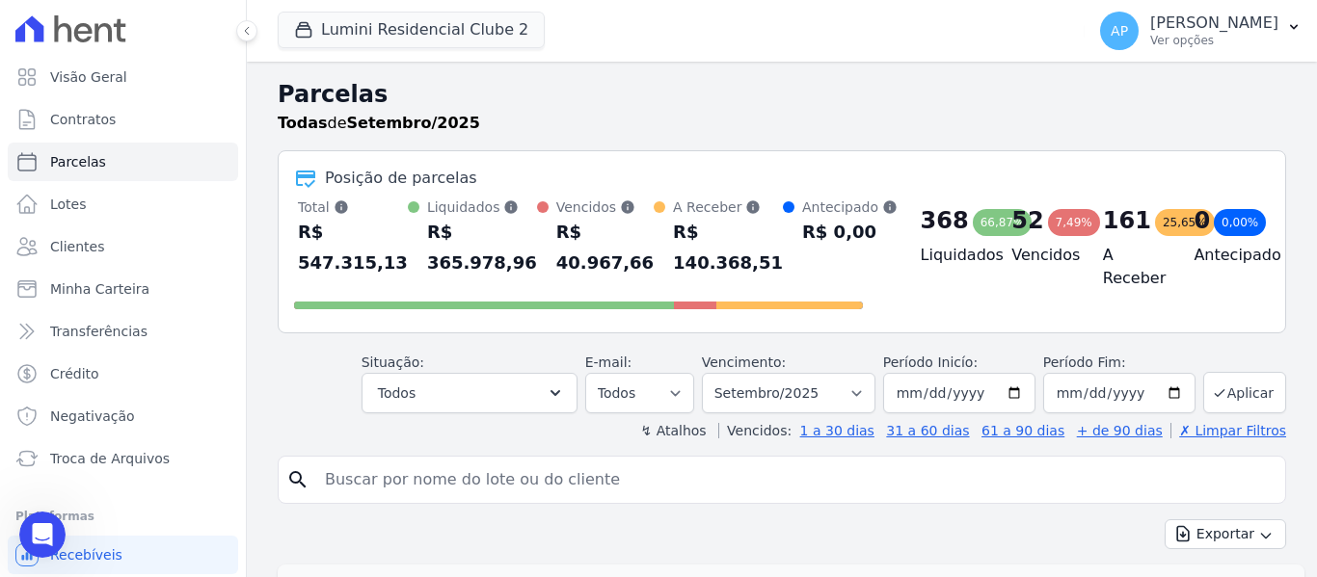
scroll to position [10215, 0]
click at [70, 523] on div "Plataformas" at bounding box center [122, 516] width 215 height 23
click at [27, 523] on div "Abertura do Messenger da Intercom" at bounding box center [40, 532] width 64 height 64
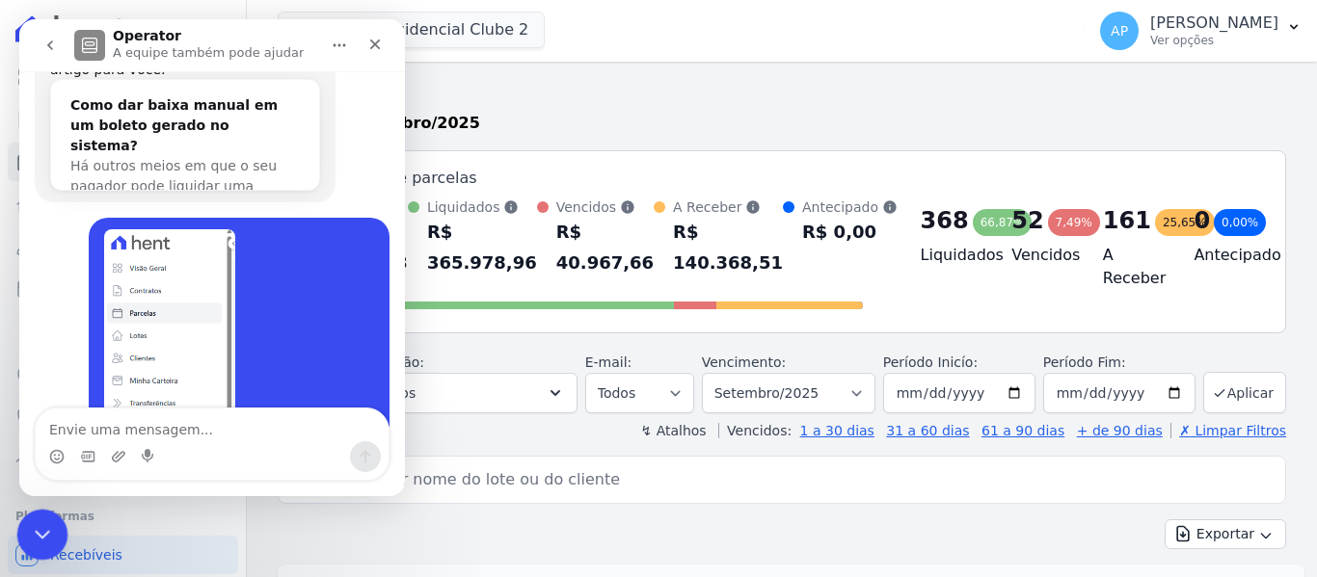
click at [28, 523] on icon "Encerramento do Messenger da Intercom" at bounding box center [39, 532] width 23 height 23
